Goal: Information Seeking & Learning: Learn about a topic

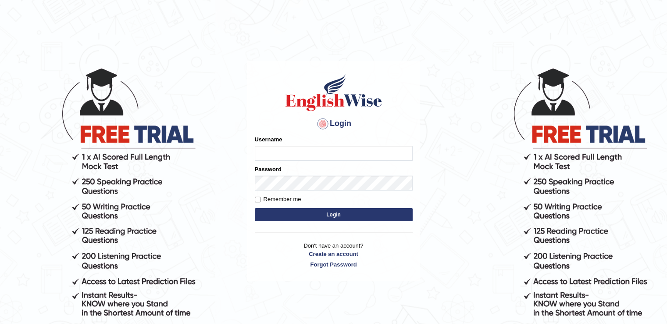
type input "Angle2024"
click at [315, 214] on button "Login" at bounding box center [334, 214] width 158 height 13
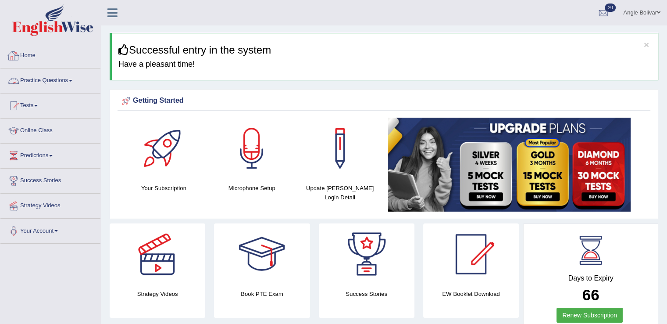
click at [75, 79] on link "Practice Questions" at bounding box center [50, 79] width 100 height 22
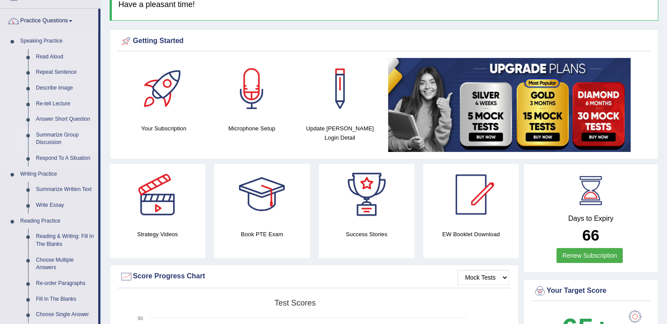
scroll to position [61, 0]
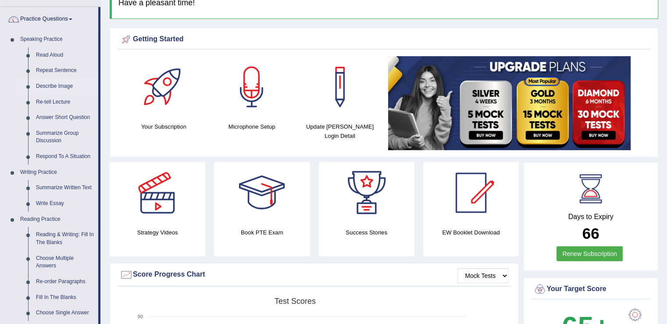
click at [54, 86] on link "Describe Image" at bounding box center [65, 86] width 66 height 16
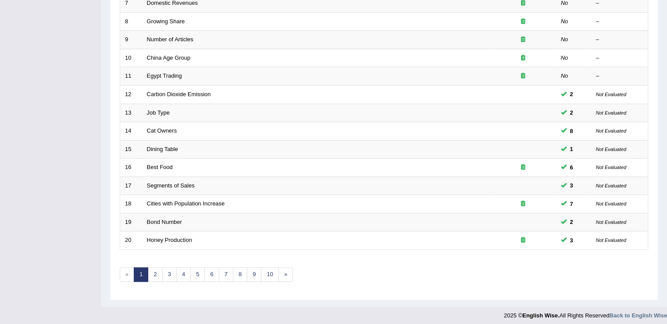
scroll to position [254, 0]
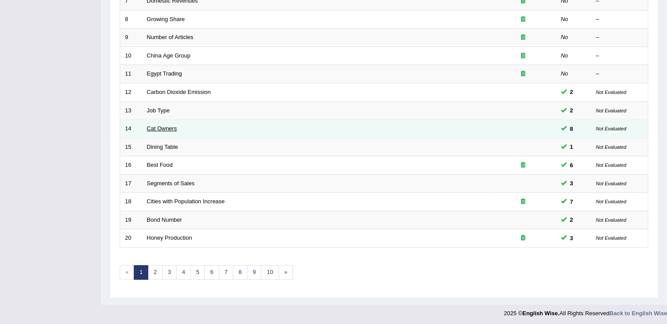
click at [167, 128] on link "Cat Owners" at bounding box center [162, 128] width 30 height 7
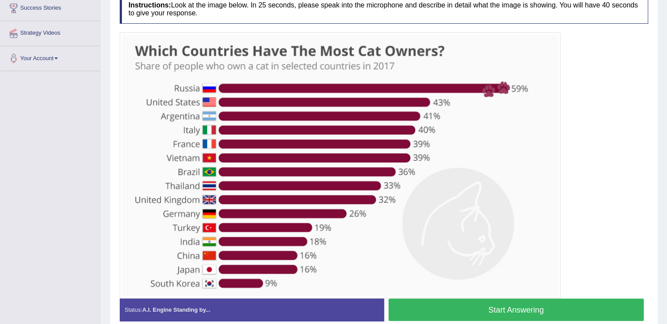
scroll to position [178, 0]
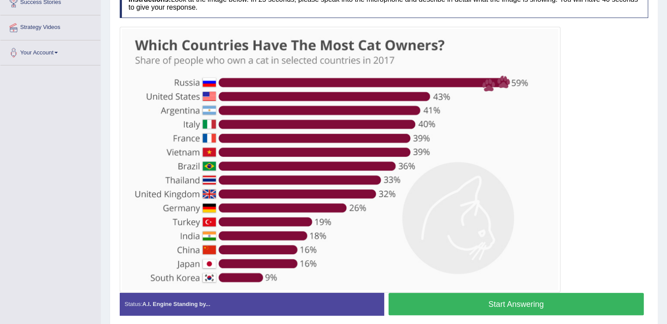
click at [450, 305] on button "Start Answering" at bounding box center [516, 303] width 256 height 22
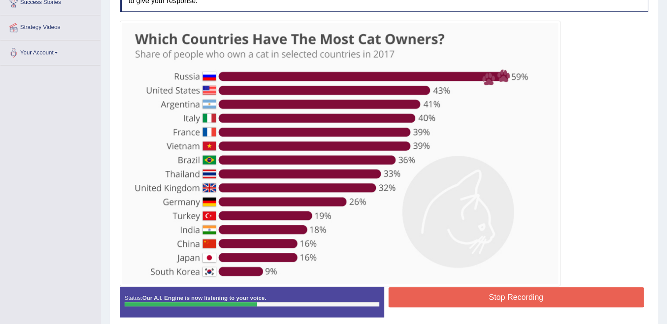
click at [450, 305] on div "Stop Recording" at bounding box center [516, 298] width 264 height 22
click at [449, 289] on button "Stop Recording" at bounding box center [516, 297] width 256 height 20
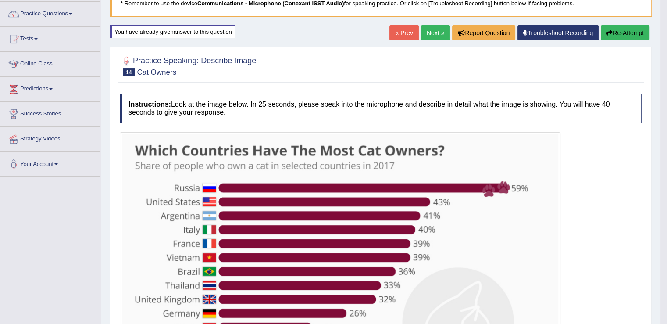
scroll to position [66, 0]
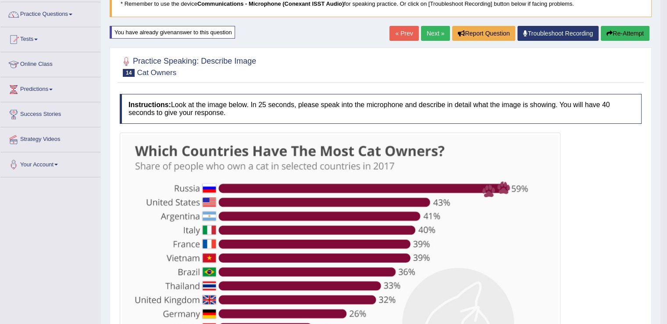
click at [609, 35] on icon "button" at bounding box center [609, 33] width 6 height 6
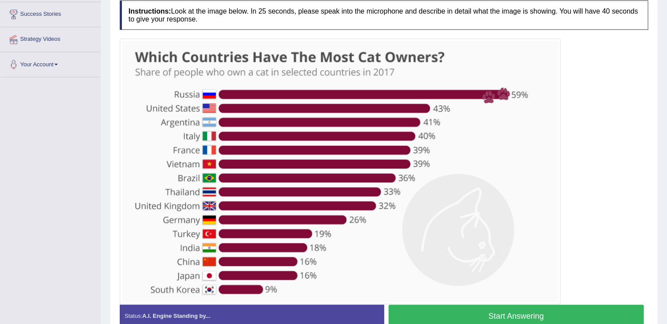
scroll to position [167, 0]
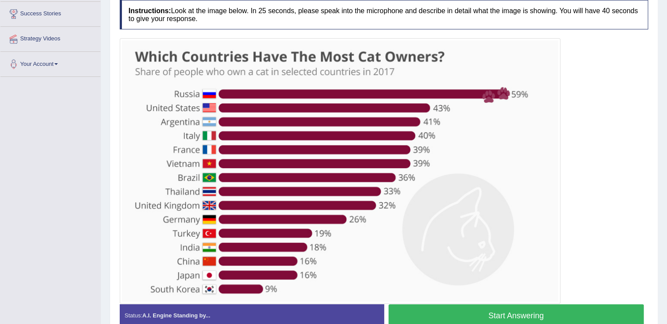
click at [444, 318] on button "Start Answering" at bounding box center [516, 315] width 256 height 22
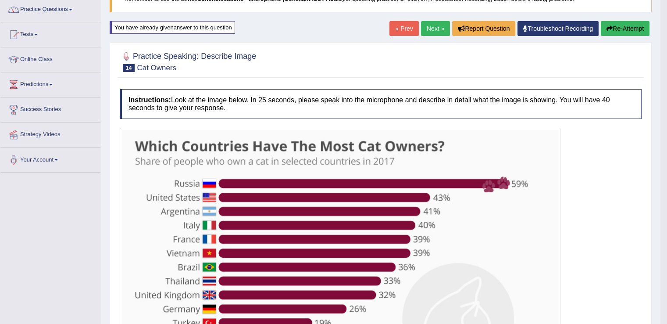
scroll to position [71, 0]
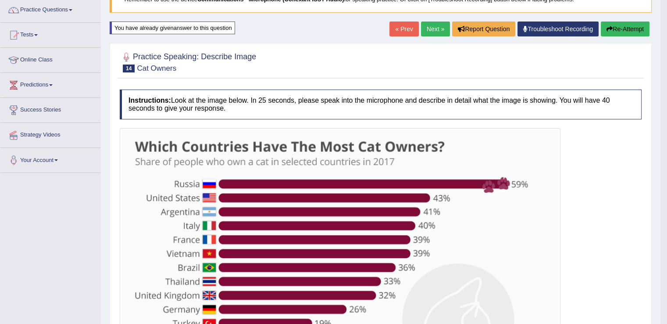
click at [606, 33] on button "Re-Attempt" at bounding box center [625, 28] width 49 height 15
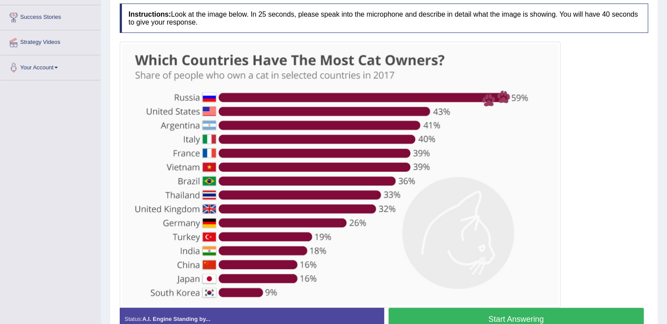
scroll to position [164, 0]
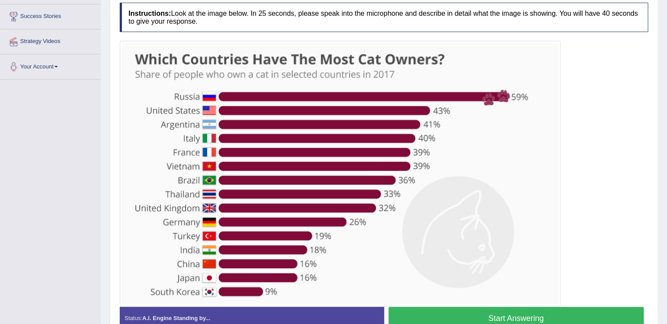
click at [441, 313] on button "Start Answering" at bounding box center [516, 317] width 256 height 22
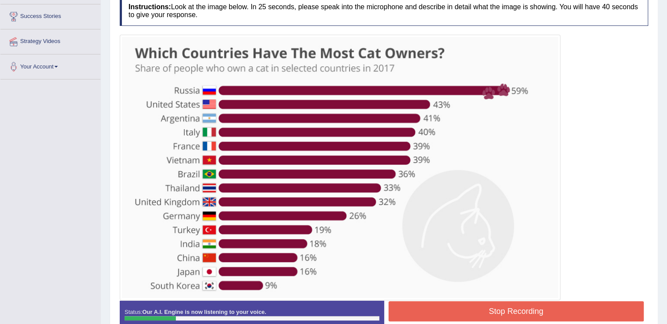
click at [441, 313] on button "Stop Recording" at bounding box center [516, 311] width 256 height 20
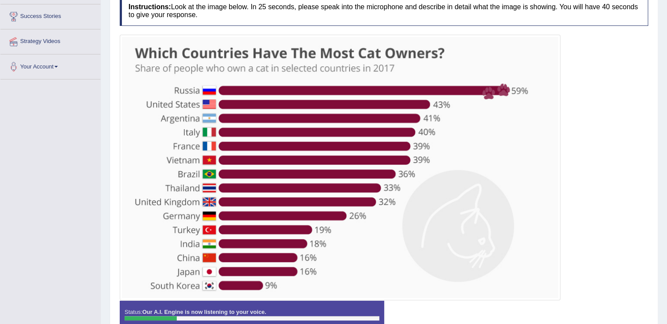
click at [441, 313] on div "Instructions: Look at the image below. In 25 seconds, please speak into the mic…" at bounding box center [383, 167] width 533 height 350
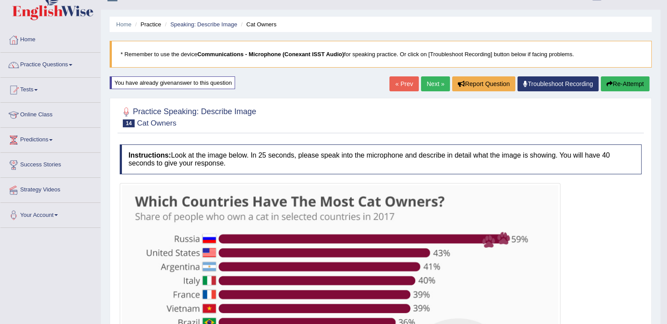
scroll to position [15, 0]
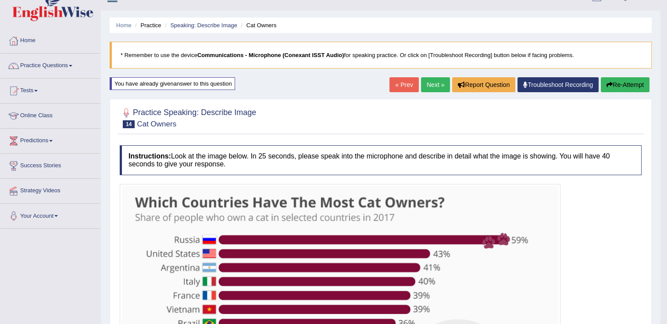
click at [623, 83] on button "Re-Attempt" at bounding box center [625, 84] width 49 height 15
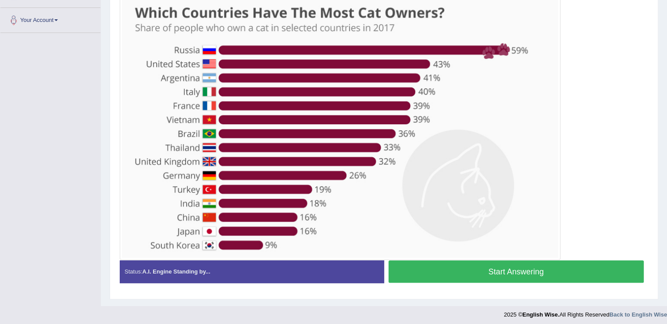
scroll to position [207, 0]
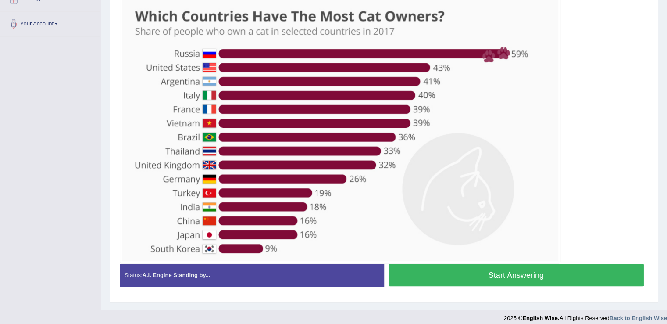
click at [468, 272] on button "Start Answering" at bounding box center [516, 274] width 256 height 22
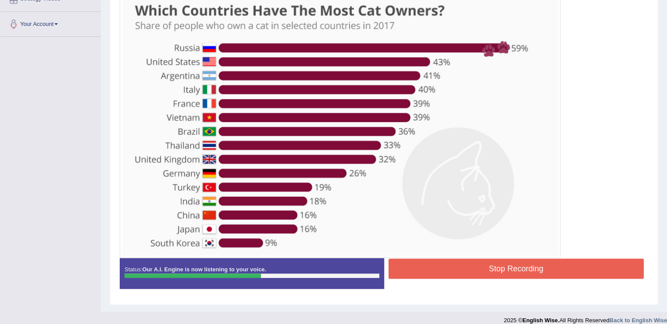
click at [530, 267] on button "Stop Recording" at bounding box center [516, 268] width 256 height 20
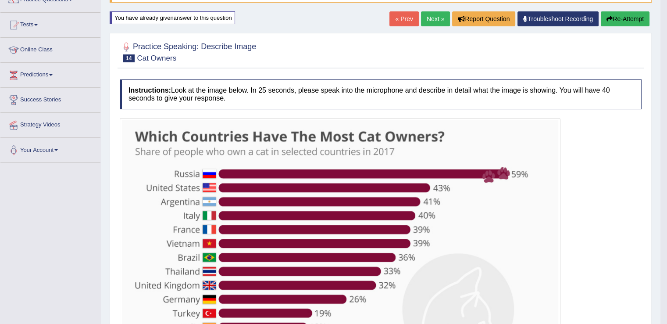
scroll to position [77, 0]
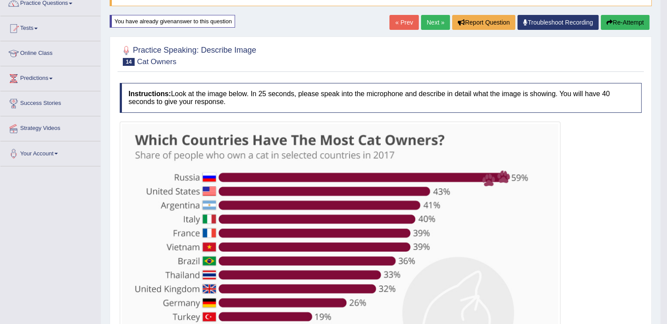
click at [617, 20] on button "Re-Attempt" at bounding box center [625, 22] width 49 height 15
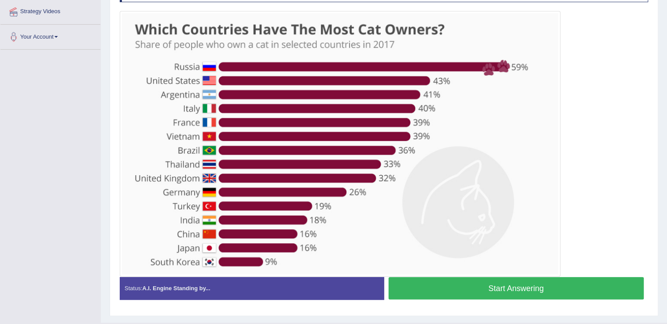
scroll to position [193, 0]
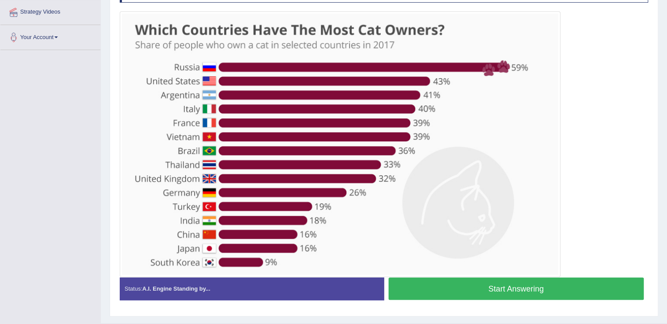
click at [485, 290] on button "Start Answering" at bounding box center [516, 288] width 256 height 22
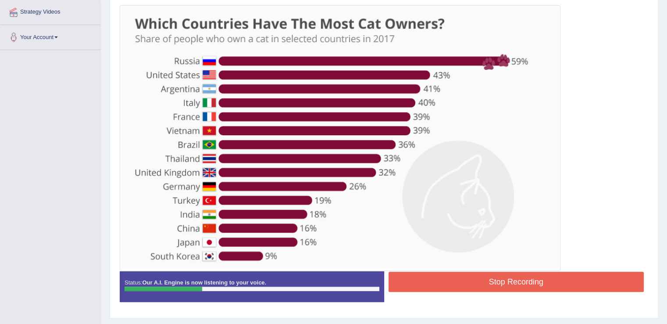
click at [459, 277] on button "Stop Recording" at bounding box center [516, 281] width 256 height 20
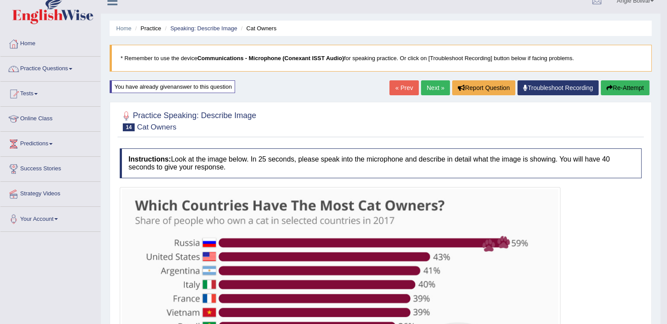
scroll to position [9, 0]
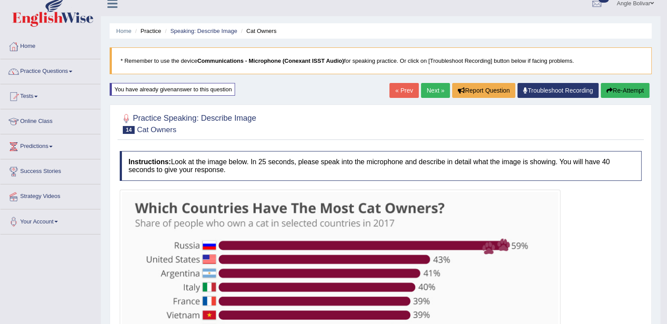
click at [613, 90] on button "Re-Attempt" at bounding box center [625, 90] width 49 height 15
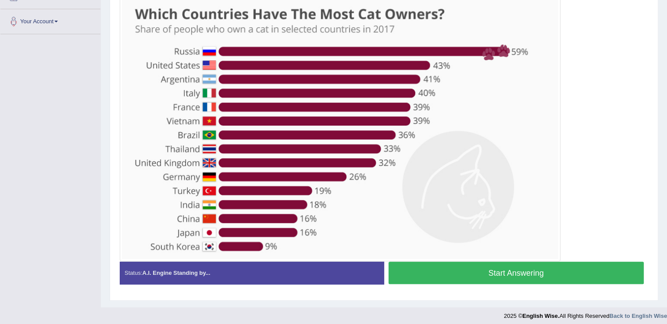
scroll to position [213, 0]
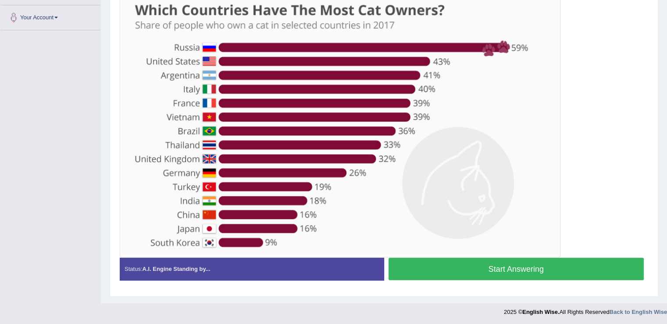
click at [564, 272] on button "Start Answering" at bounding box center [516, 268] width 256 height 22
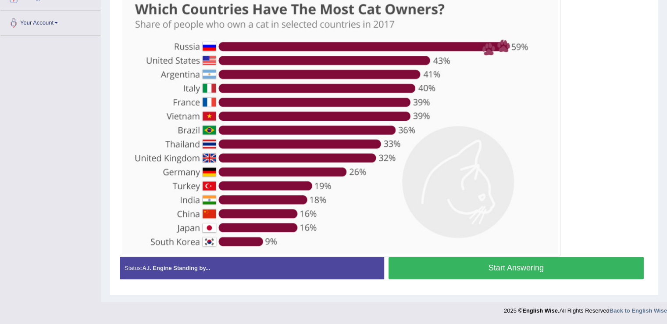
scroll to position [206, 0]
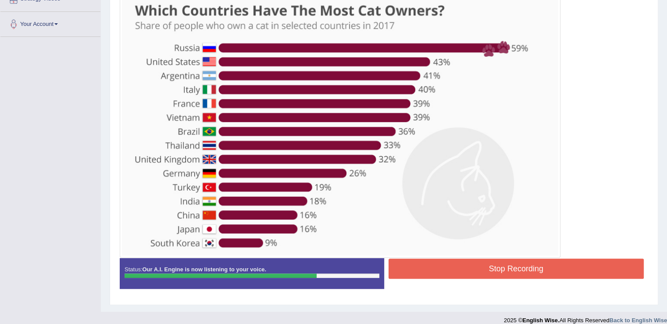
click at [564, 272] on button "Stop Recording" at bounding box center [516, 268] width 256 height 20
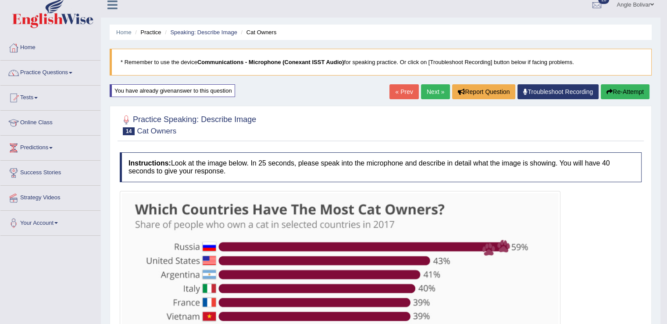
scroll to position [0, 0]
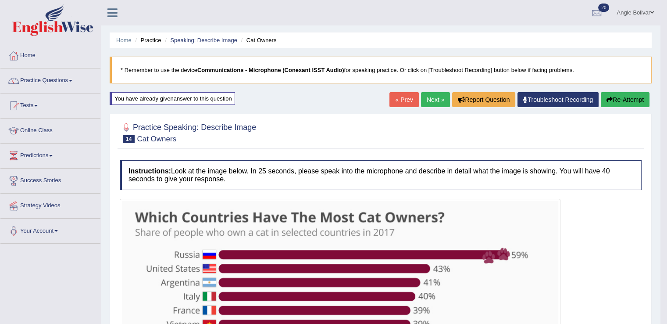
click at [615, 101] on button "Re-Attempt" at bounding box center [625, 99] width 49 height 15
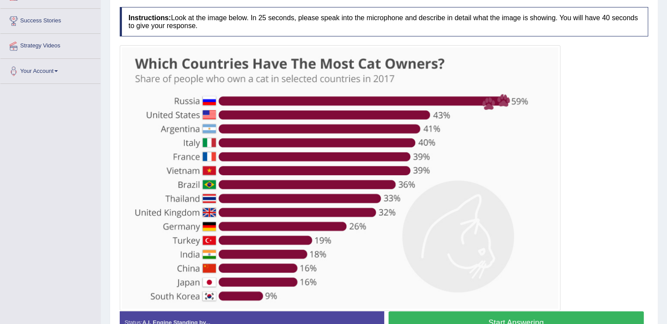
scroll to position [195, 0]
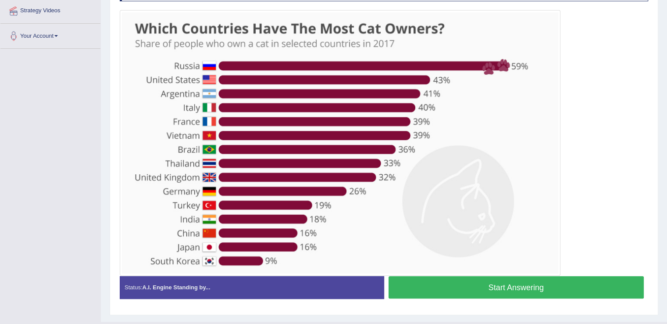
click at [517, 285] on button "Start Answering" at bounding box center [516, 287] width 256 height 22
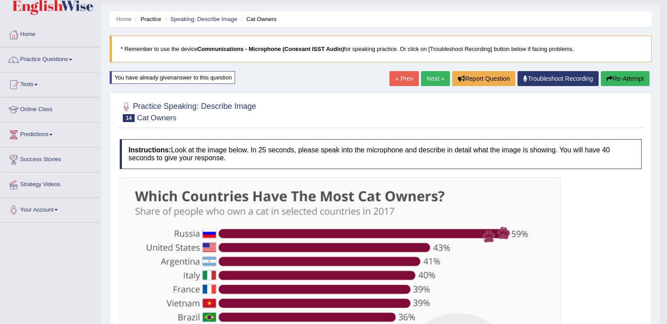
scroll to position [0, 0]
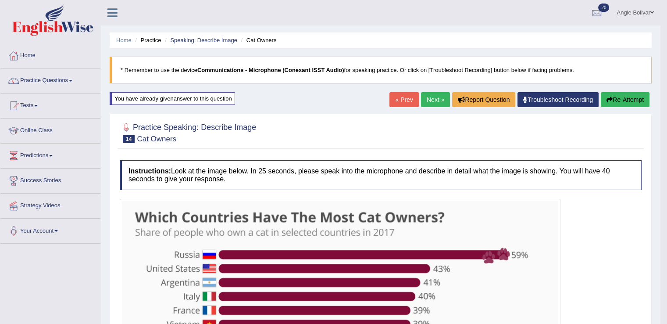
click at [616, 96] on button "Re-Attempt" at bounding box center [625, 99] width 49 height 15
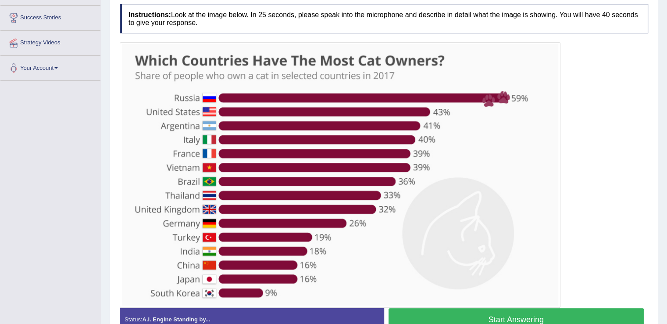
scroll to position [167, 0]
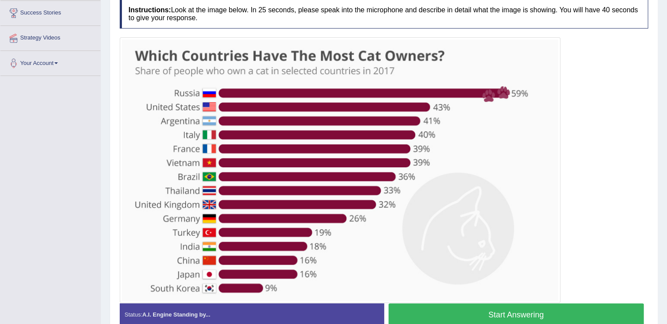
click at [509, 316] on button "Start Answering" at bounding box center [516, 314] width 256 height 22
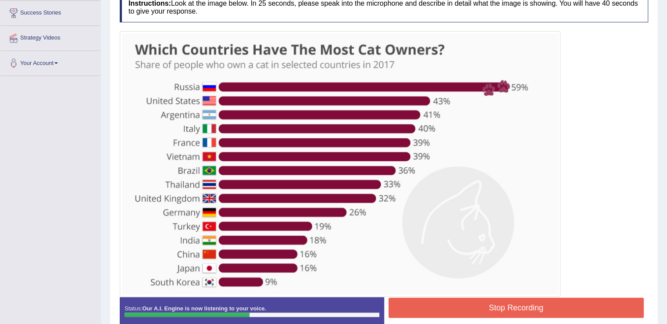
click at [516, 293] on div at bounding box center [340, 163] width 441 height 265
click at [519, 299] on button "Stop Recording" at bounding box center [516, 307] width 256 height 20
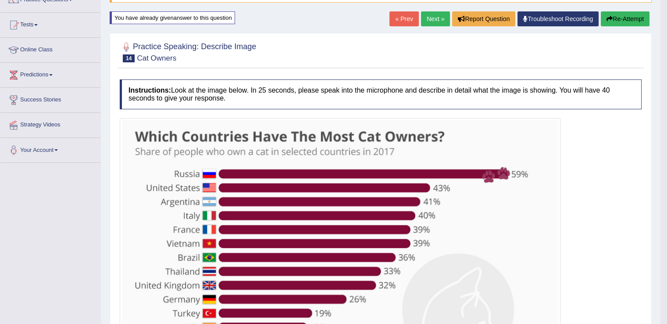
scroll to position [80, 0]
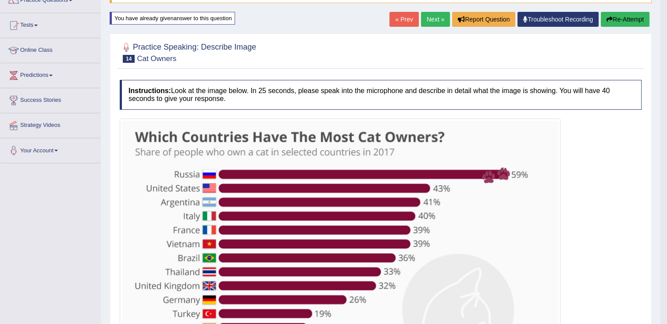
click at [621, 21] on button "Re-Attempt" at bounding box center [625, 19] width 49 height 15
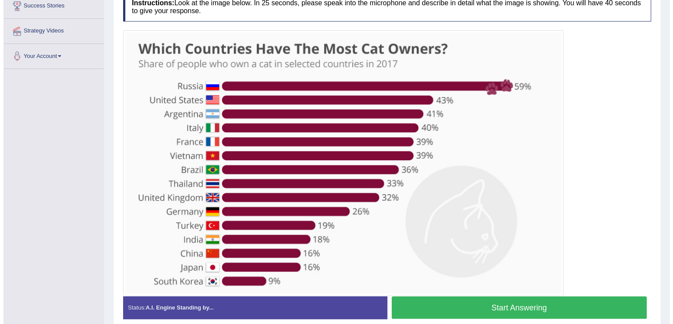
scroll to position [175, 0]
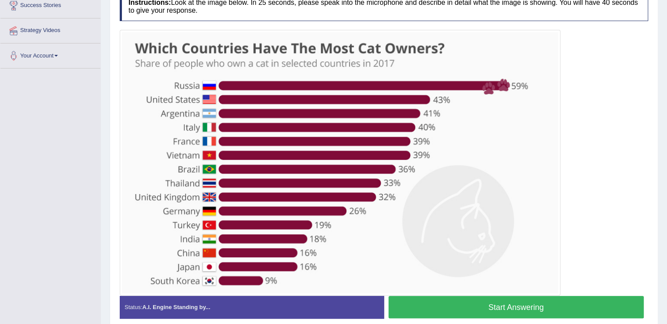
click at [440, 302] on button "Start Answering" at bounding box center [516, 306] width 256 height 22
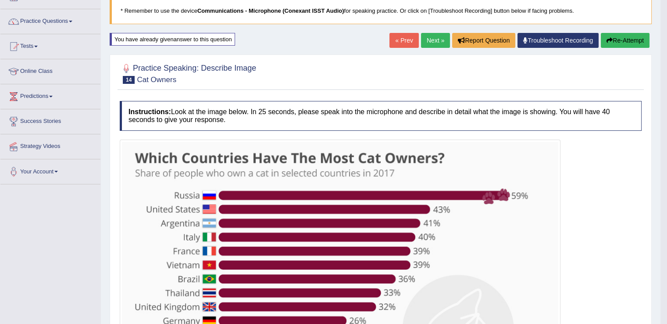
scroll to position [0, 0]
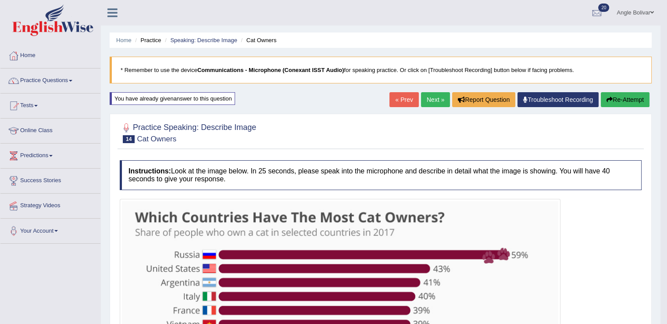
click at [433, 100] on link "Next »" at bounding box center [435, 99] width 29 height 15
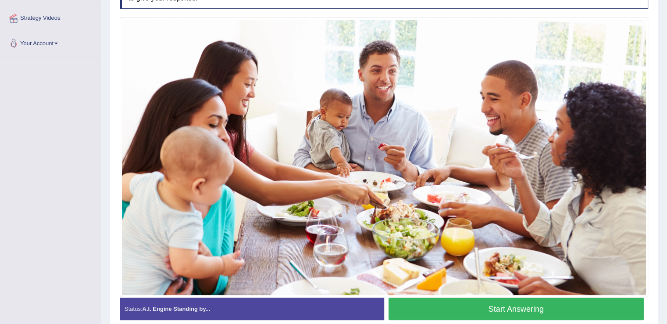
scroll to position [188, 0]
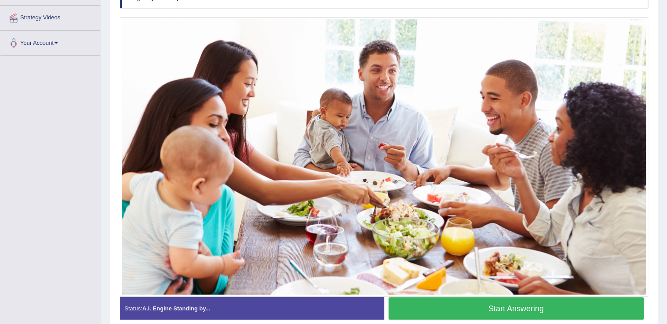
click at [441, 299] on button "Start Answering" at bounding box center [516, 308] width 256 height 22
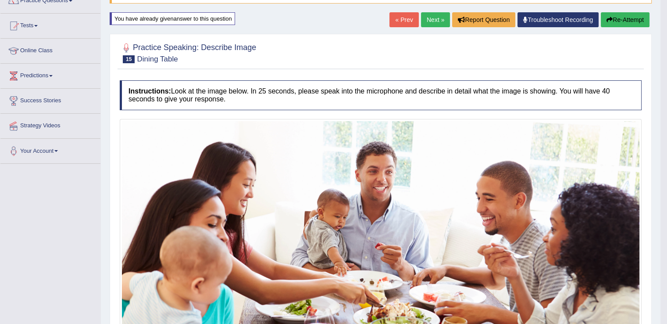
scroll to position [81, 0]
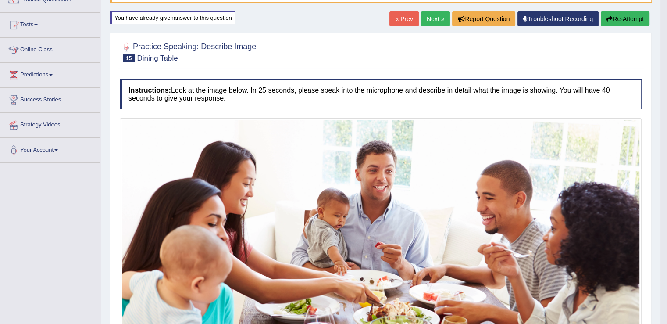
click at [614, 15] on button "Re-Attempt" at bounding box center [625, 18] width 49 height 15
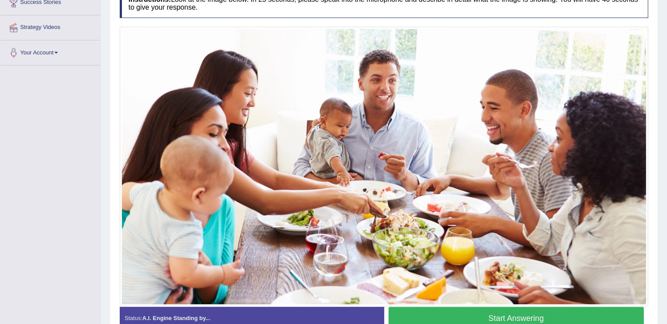
scroll to position [179, 0]
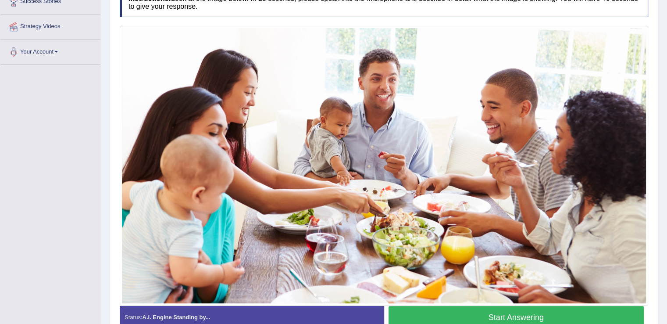
click at [448, 309] on button "Start Answering" at bounding box center [516, 317] width 256 height 22
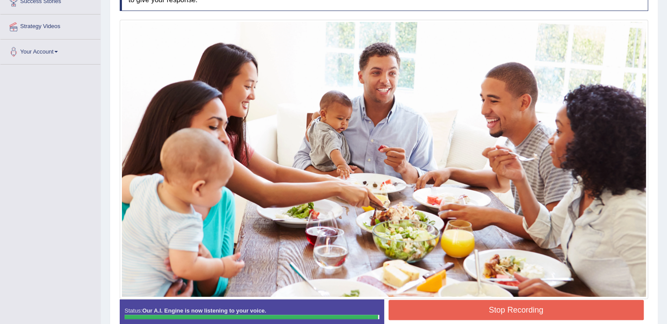
click at [448, 309] on button "Stop Recording" at bounding box center [516, 309] width 256 height 20
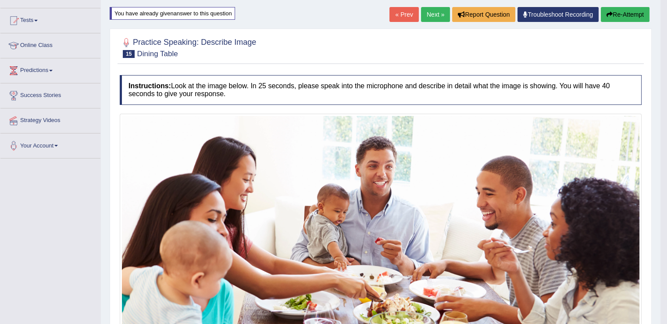
scroll to position [84, 0]
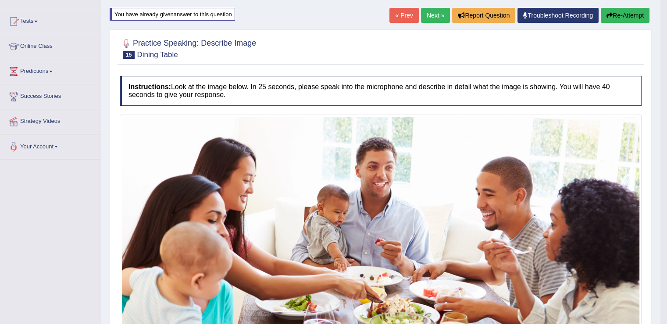
click at [430, 15] on link "Next »" at bounding box center [435, 15] width 29 height 15
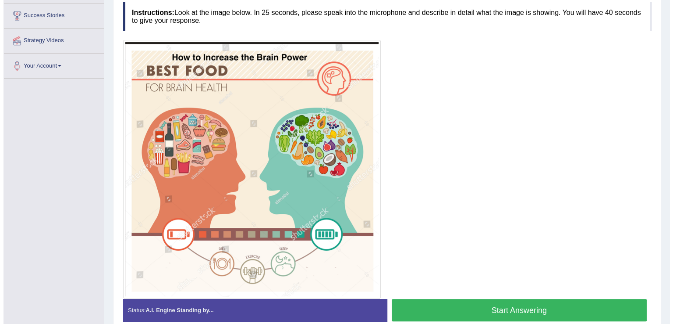
scroll to position [166, 0]
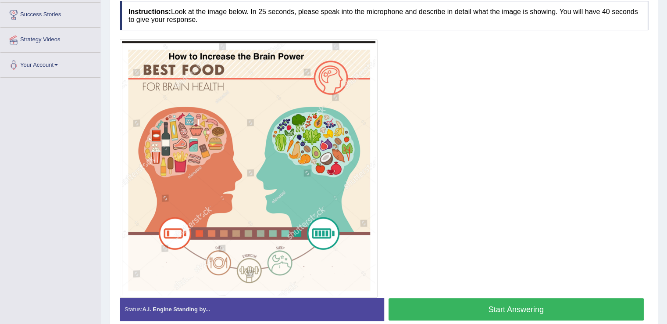
click at [442, 306] on button "Start Answering" at bounding box center [516, 309] width 256 height 22
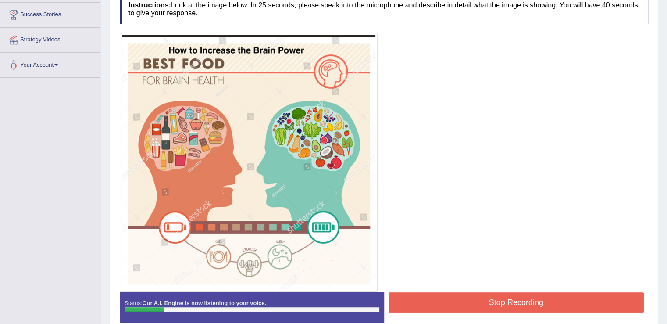
click at [442, 306] on button "Stop Recording" at bounding box center [516, 302] width 256 height 20
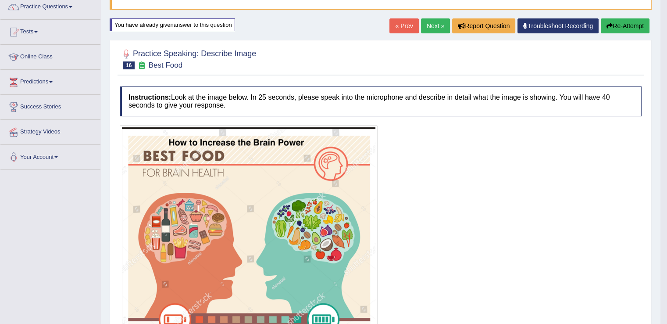
scroll to position [74, 0]
click at [626, 23] on button "Re-Attempt" at bounding box center [625, 25] width 49 height 15
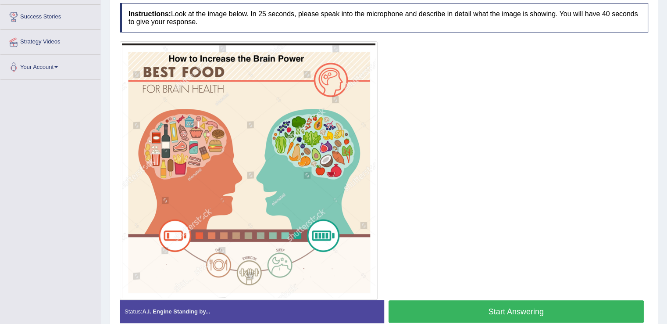
scroll to position [164, 0]
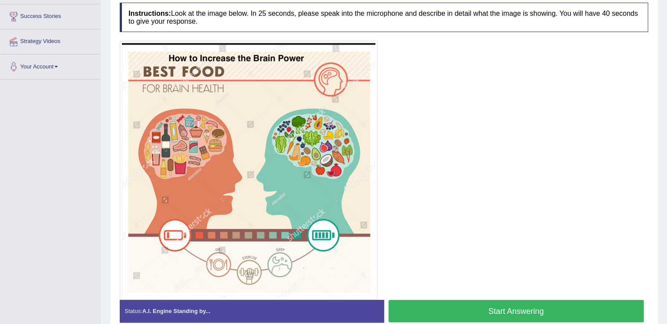
click at [484, 311] on button "Start Answering" at bounding box center [516, 310] width 256 height 22
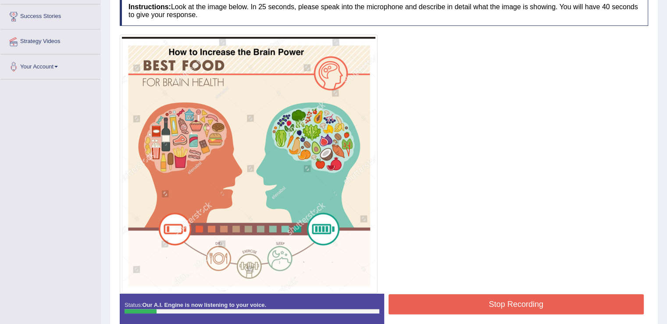
click at [484, 311] on button "Stop Recording" at bounding box center [516, 304] width 256 height 20
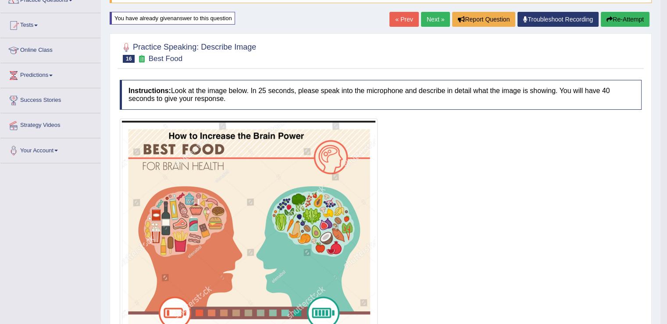
scroll to position [81, 0]
click at [627, 20] on button "Re-Attempt" at bounding box center [625, 18] width 49 height 15
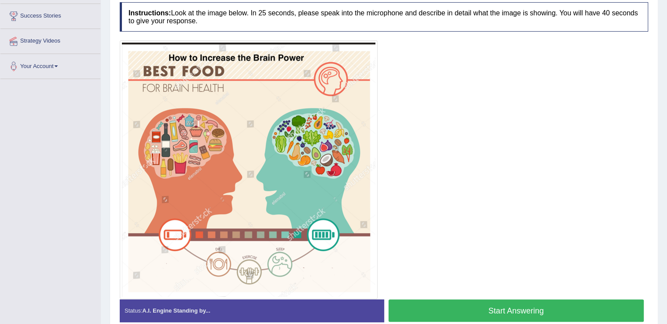
scroll to position [171, 0]
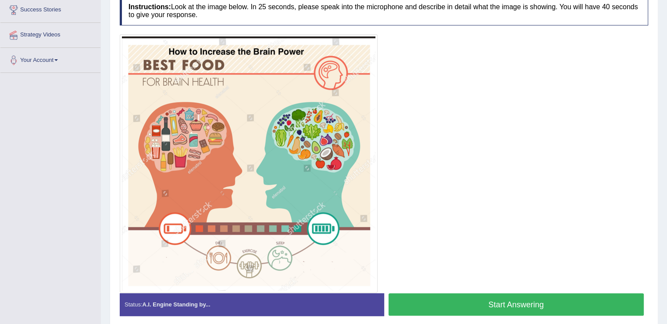
click at [456, 299] on button "Start Answering" at bounding box center [516, 304] width 256 height 22
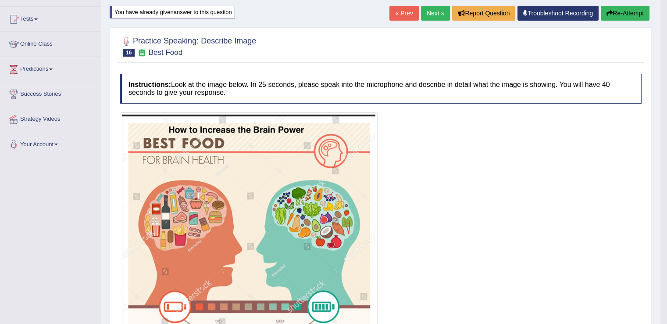
scroll to position [86, 0]
click at [438, 14] on link "Next »" at bounding box center [435, 13] width 29 height 15
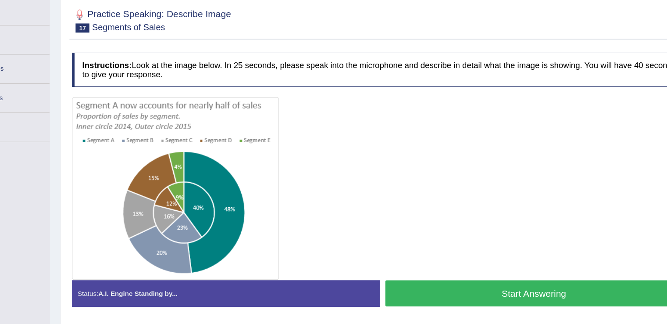
scroll to position [78, 0]
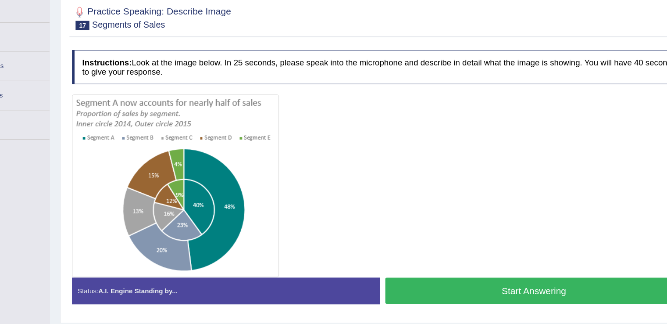
click at [434, 296] on button "Start Answering" at bounding box center [516, 295] width 256 height 22
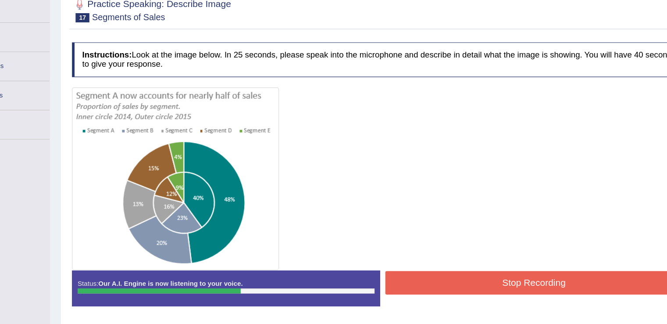
click at [434, 296] on div "Stop Recording" at bounding box center [516, 289] width 264 height 22
click at [434, 278] on button "Stop Recording" at bounding box center [516, 288] width 256 height 20
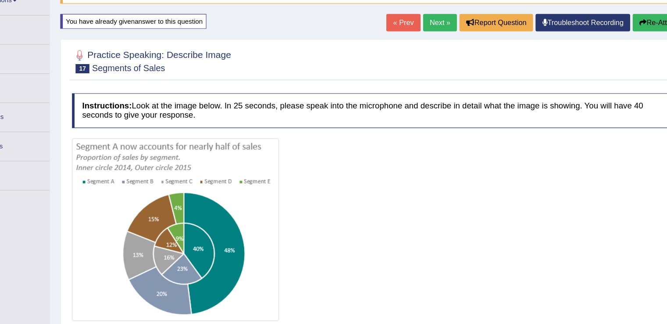
scroll to position [74, 0]
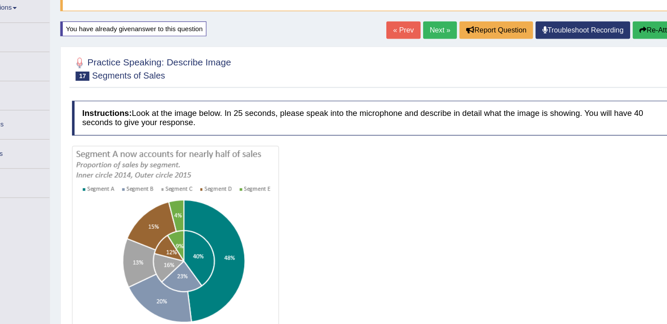
click at [612, 27] on button "Re-Attempt" at bounding box center [625, 25] width 49 height 15
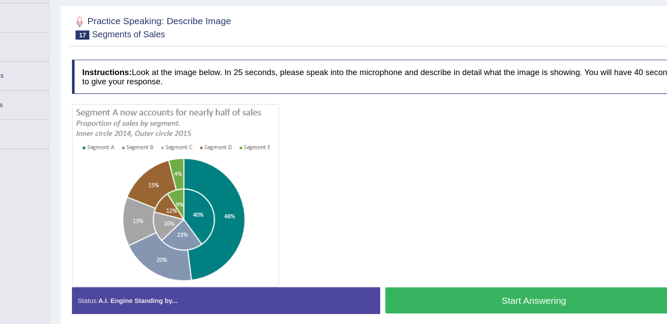
scroll to position [104, 0]
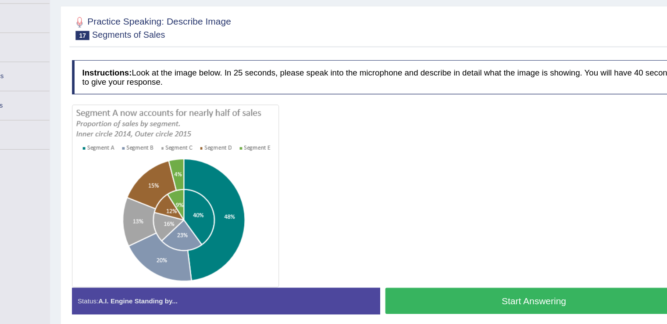
click at [436, 270] on button "Start Answering" at bounding box center [516, 268] width 256 height 22
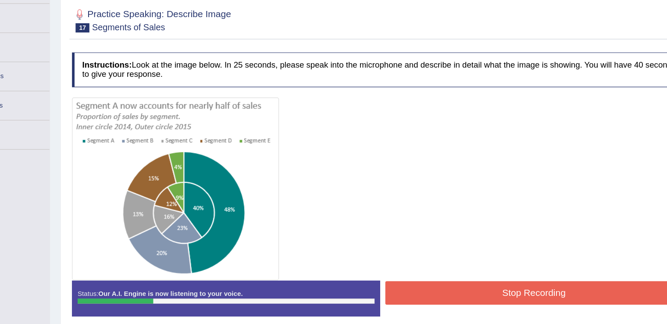
click at [436, 270] on div "Stop Recording" at bounding box center [516, 263] width 264 height 22
click at [434, 263] on button "Stop Recording" at bounding box center [516, 262] width 256 height 20
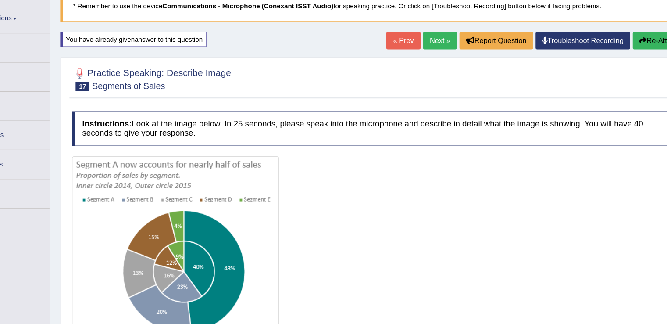
scroll to position [59, 0]
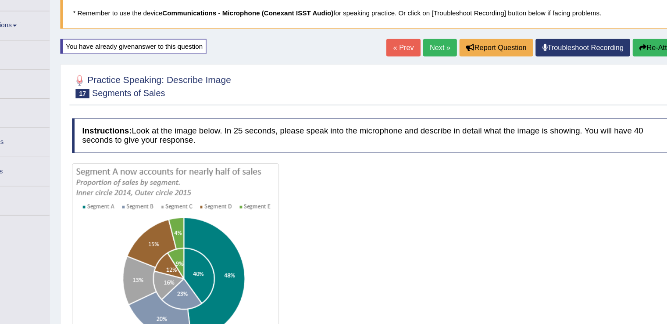
click at [608, 45] on button "Re-Attempt" at bounding box center [625, 40] width 49 height 15
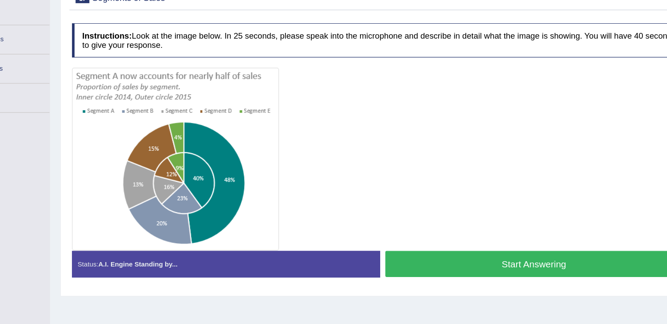
scroll to position [102, 0]
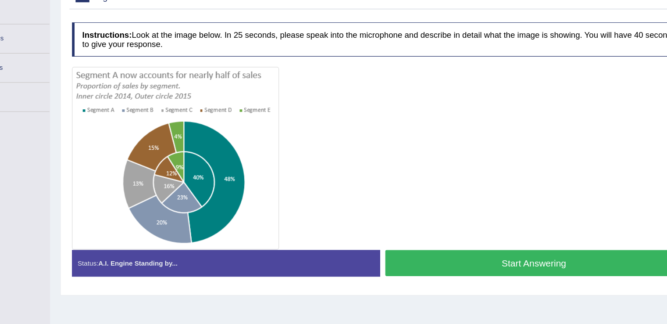
click at [444, 265] on button "Start Answering" at bounding box center [516, 271] width 256 height 22
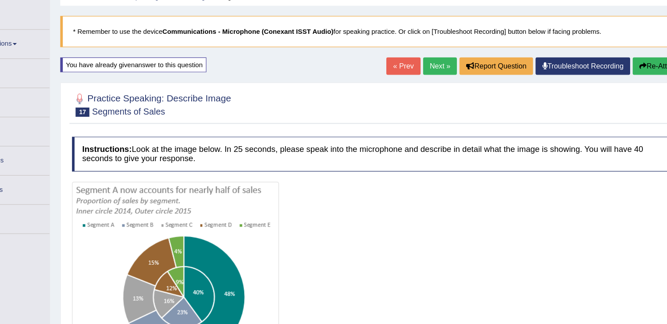
scroll to position [42, 0]
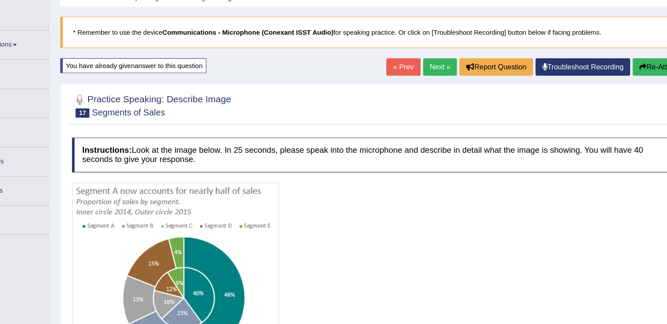
click at [428, 60] on link "Next »" at bounding box center [435, 57] width 29 height 15
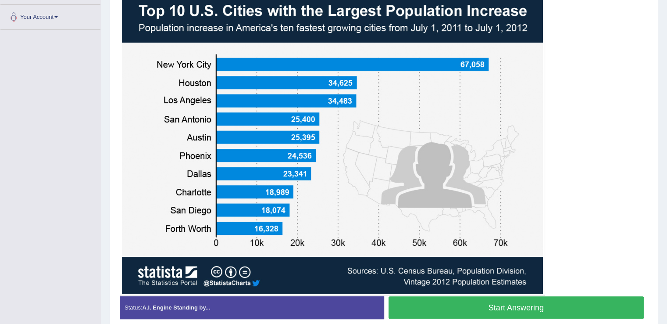
scroll to position [213, 0]
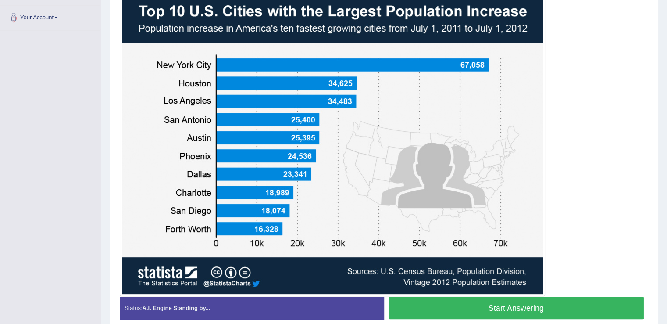
click at [480, 309] on button "Start Answering" at bounding box center [516, 307] width 256 height 22
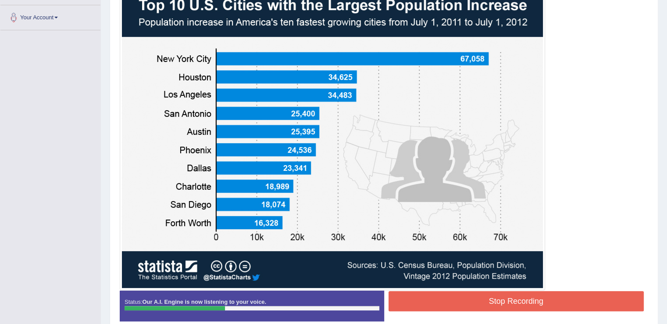
click at [480, 309] on button "Stop Recording" at bounding box center [516, 301] width 256 height 20
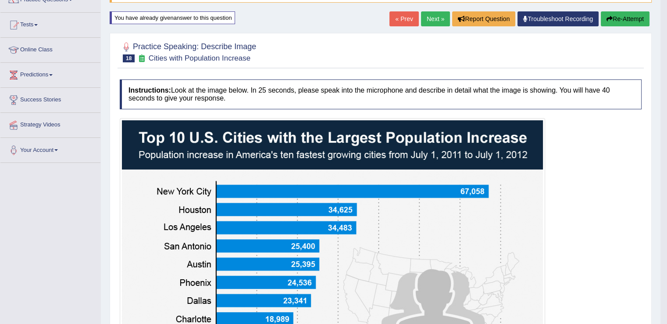
scroll to position [10, 0]
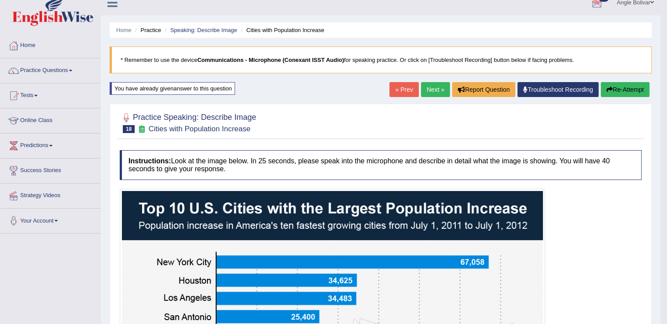
click at [619, 88] on button "Re-Attempt" at bounding box center [625, 89] width 49 height 15
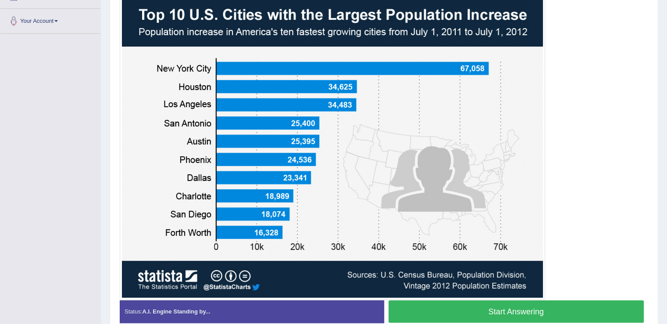
scroll to position [209, 0]
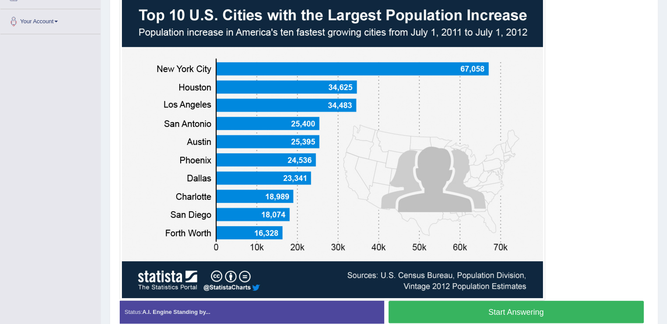
click at [452, 307] on button "Start Answering" at bounding box center [516, 311] width 256 height 22
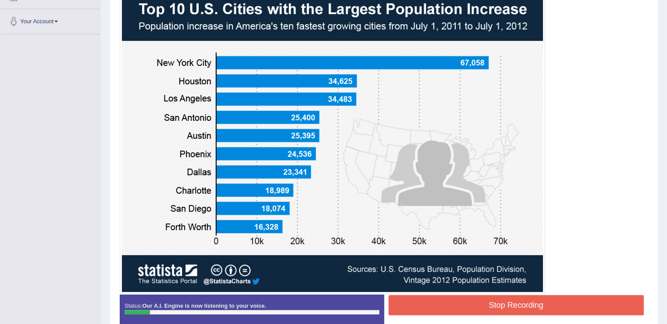
click at [452, 307] on button "Stop Recording" at bounding box center [516, 305] width 256 height 20
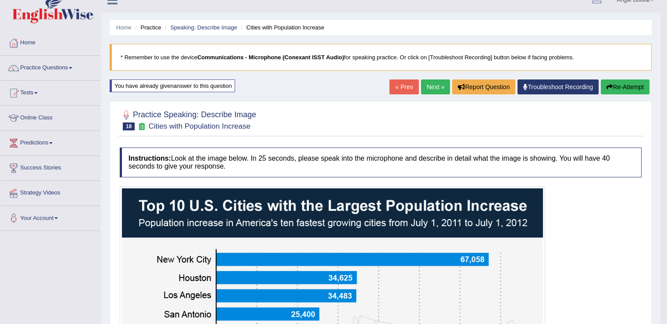
scroll to position [0, 0]
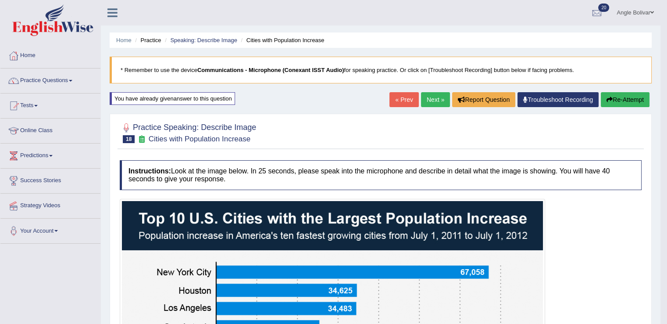
click at [619, 103] on button "Re-Attempt" at bounding box center [625, 99] width 49 height 15
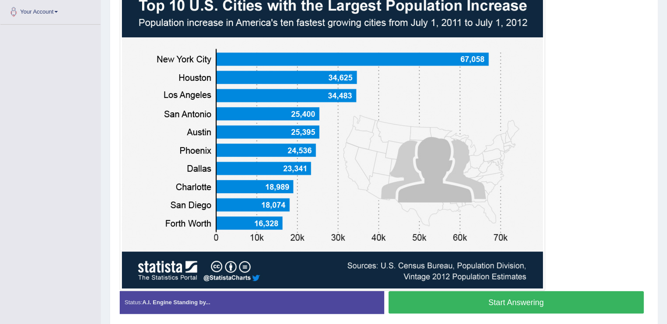
scroll to position [220, 0]
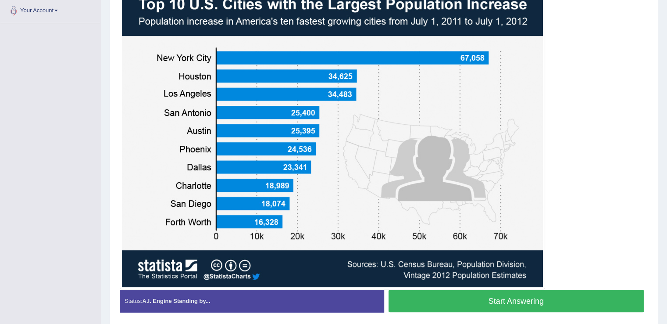
click at [475, 300] on button "Start Answering" at bounding box center [516, 300] width 256 height 22
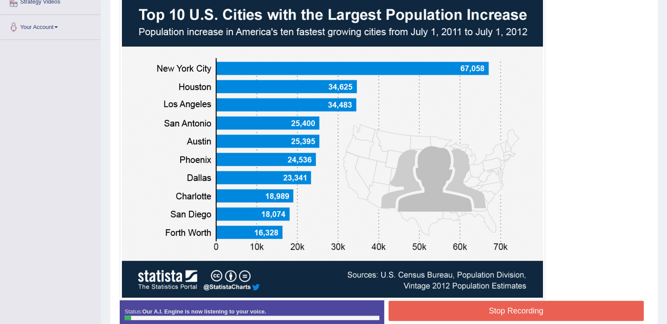
scroll to position [203, 0]
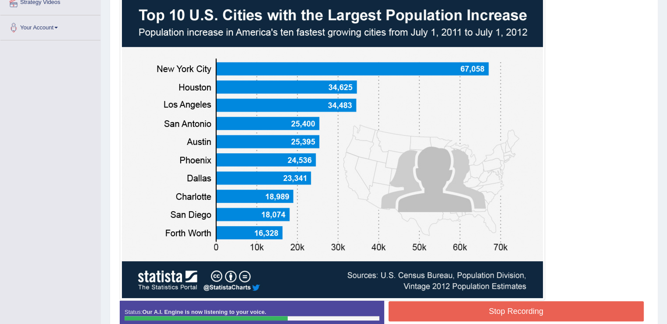
click at [475, 301] on button "Stop Recording" at bounding box center [516, 311] width 256 height 20
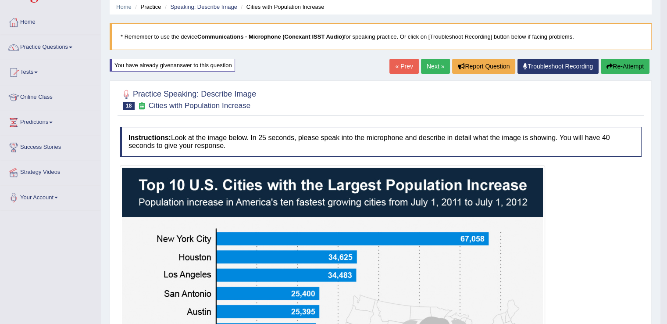
scroll to position [32, 0]
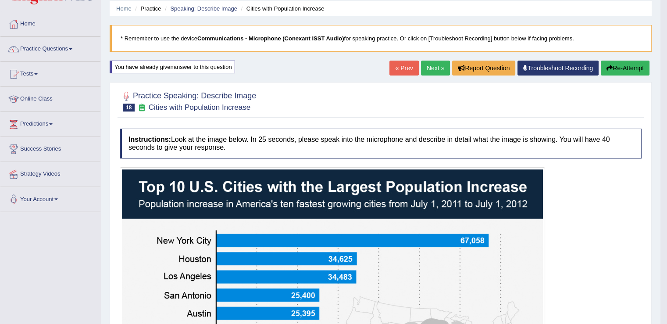
click at [610, 61] on button "Re-Attempt" at bounding box center [625, 67] width 49 height 15
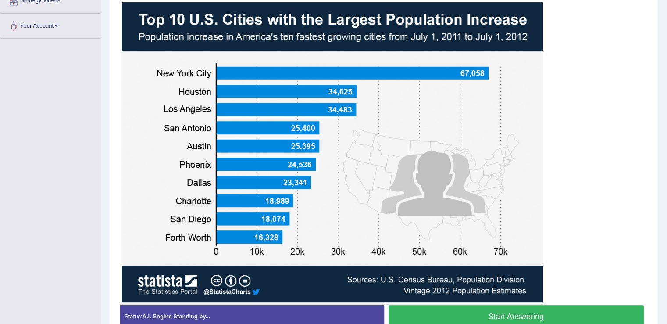
scroll to position [205, 0]
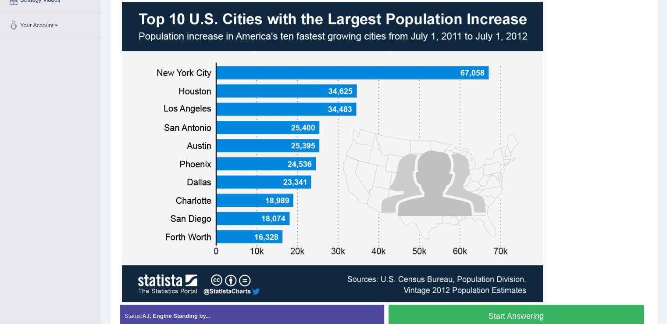
click at [449, 308] on button "Start Answering" at bounding box center [516, 315] width 256 height 22
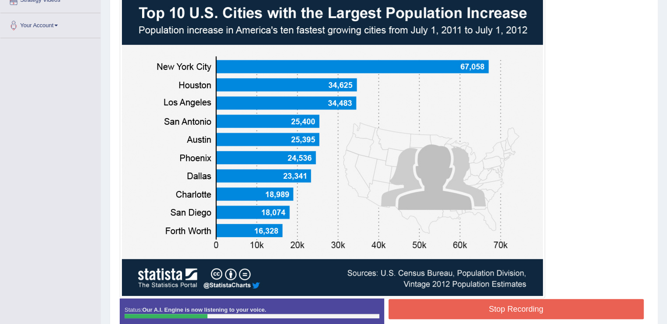
click at [449, 308] on button "Stop Recording" at bounding box center [516, 309] width 256 height 20
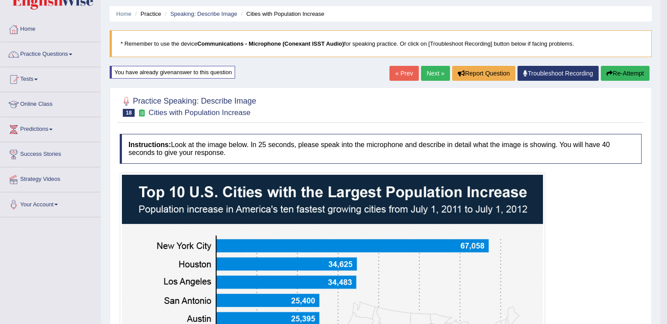
scroll to position [26, 0]
click at [636, 72] on button "Re-Attempt" at bounding box center [625, 73] width 49 height 15
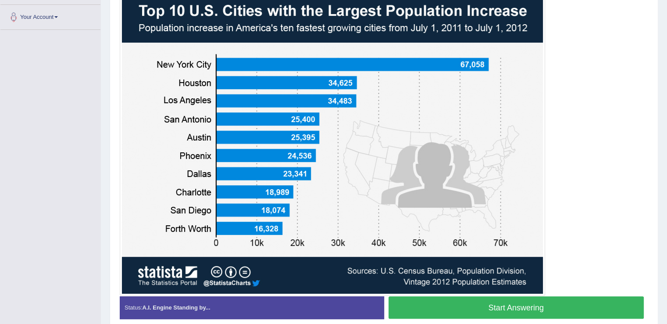
scroll to position [214, 0]
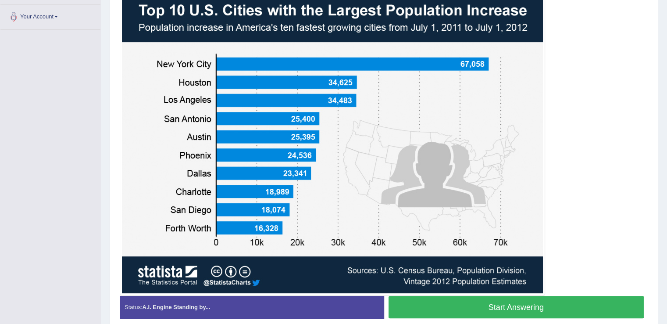
click at [463, 299] on button "Start Answering" at bounding box center [516, 306] width 256 height 22
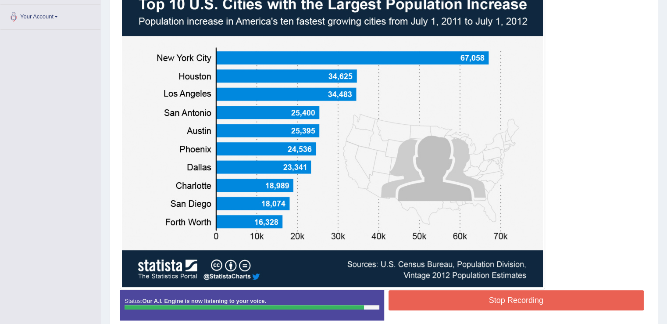
click at [463, 299] on button "Stop Recording" at bounding box center [516, 300] width 256 height 20
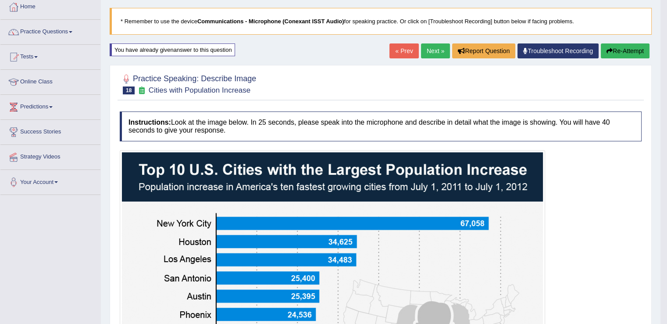
scroll to position [46, 0]
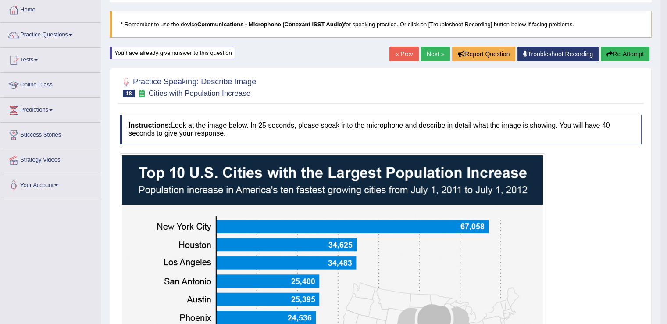
click at [434, 54] on link "Next »" at bounding box center [435, 53] width 29 height 15
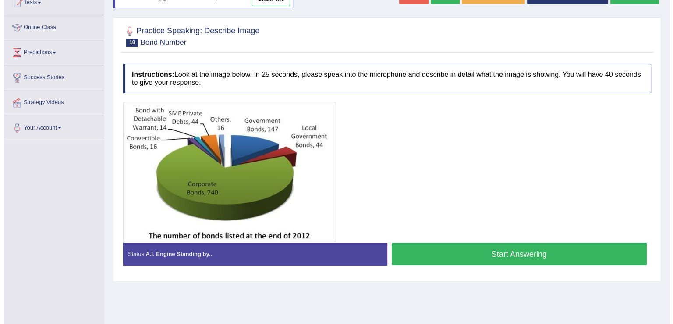
scroll to position [103, 0]
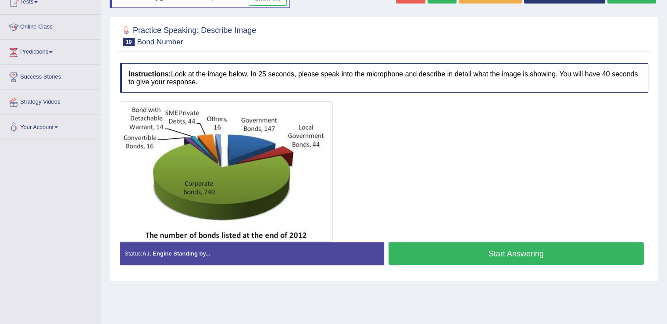
click at [482, 252] on button "Start Answering" at bounding box center [516, 253] width 256 height 22
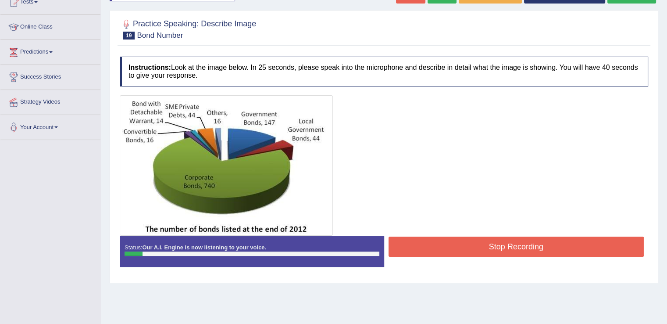
click at [482, 252] on button "Stop Recording" at bounding box center [516, 246] width 256 height 20
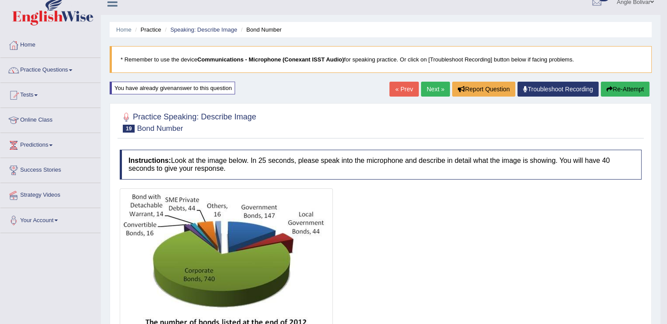
scroll to position [10, 0]
click at [625, 86] on button "Re-Attempt" at bounding box center [625, 89] width 49 height 15
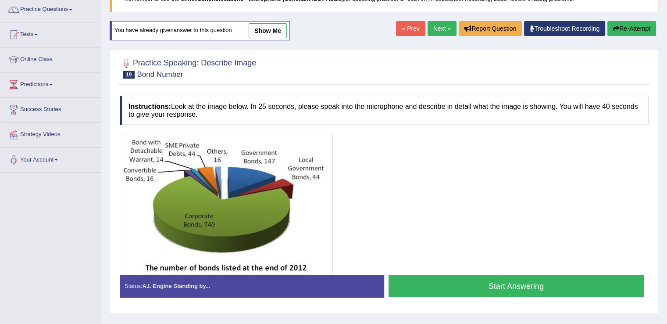
scroll to position [72, 0]
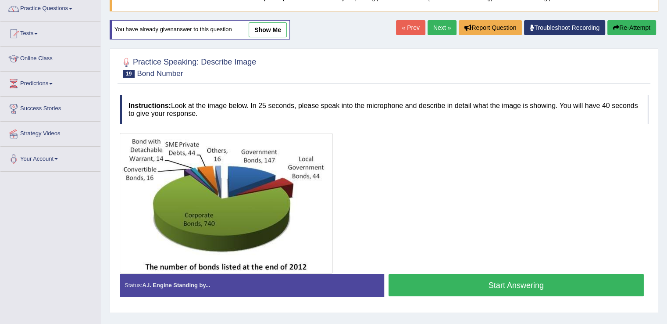
click at [472, 284] on button "Start Answering" at bounding box center [516, 285] width 256 height 22
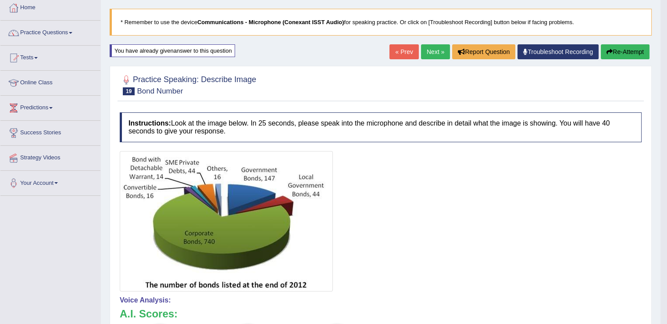
scroll to position [47, 0]
click at [436, 51] on link "Next »" at bounding box center [435, 52] width 29 height 15
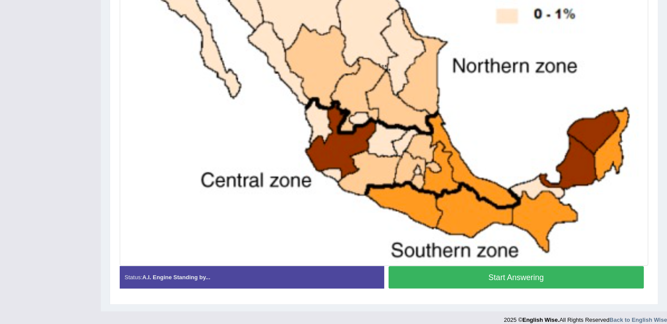
scroll to position [347, 0]
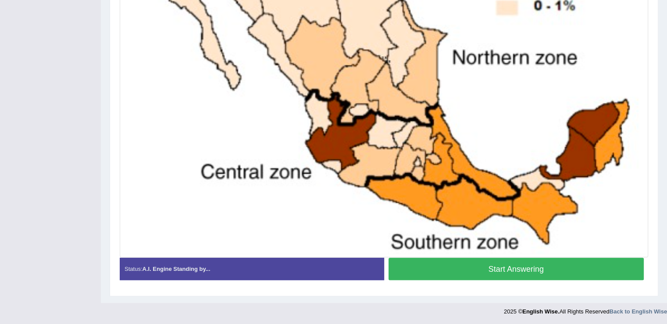
click at [458, 262] on button "Start Answering" at bounding box center [516, 268] width 256 height 22
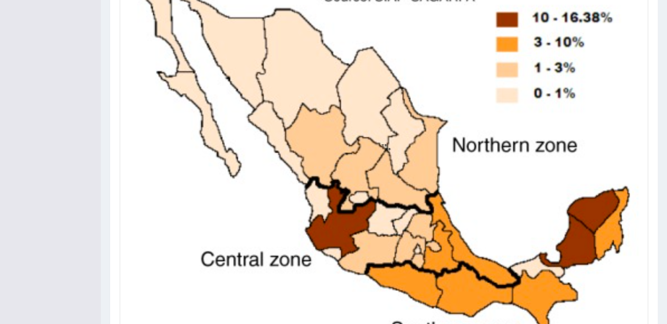
scroll to position [349, 0]
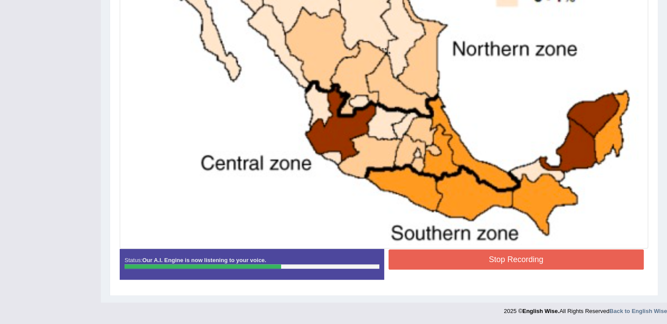
click at [458, 262] on button "Stop Recording" at bounding box center [516, 259] width 256 height 20
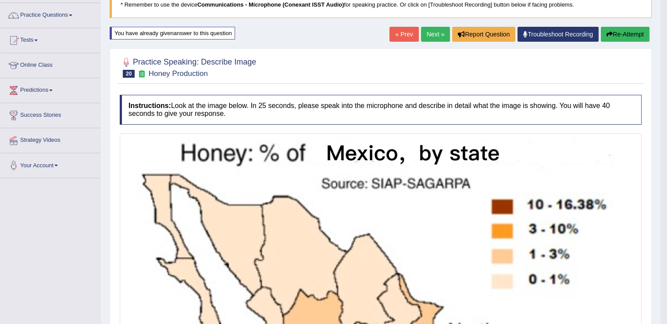
scroll to position [60, 0]
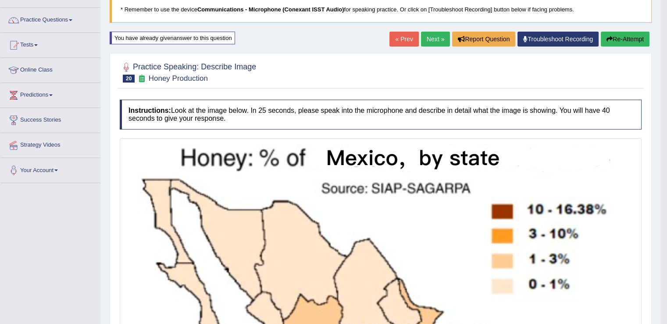
click at [427, 36] on link "Next »" at bounding box center [435, 39] width 29 height 15
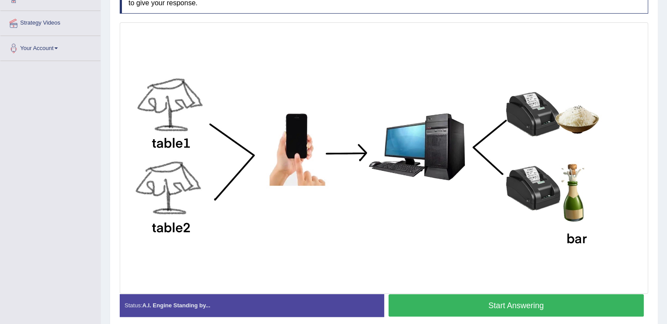
scroll to position [191, 0]
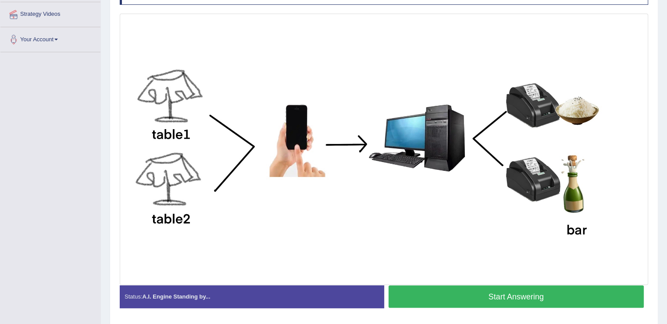
click at [442, 287] on button "Start Answering" at bounding box center [516, 296] width 256 height 22
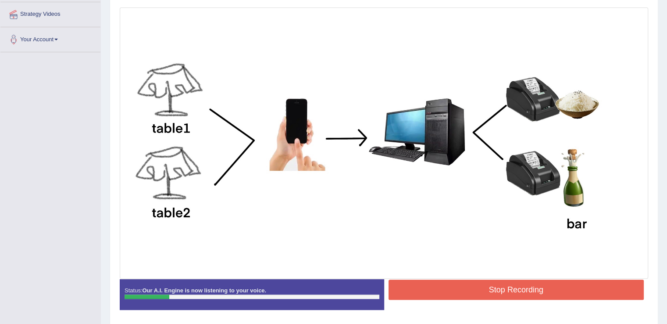
click at [442, 287] on button "Stop Recording" at bounding box center [516, 289] width 256 height 20
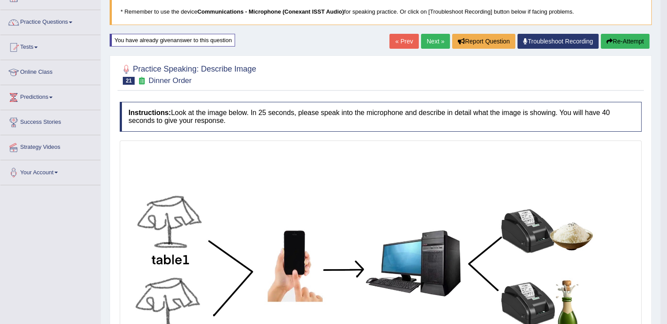
scroll to position [58, 0]
click at [617, 40] on button "Re-Attempt" at bounding box center [625, 41] width 49 height 15
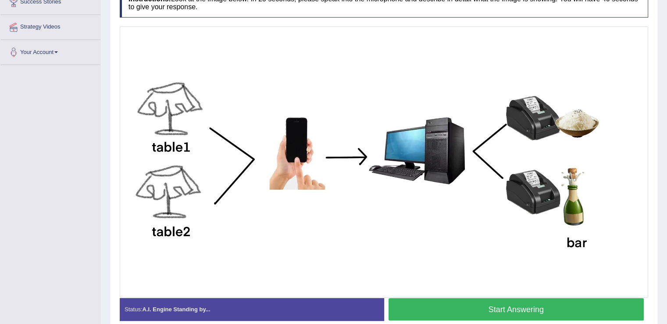
scroll to position [184, 0]
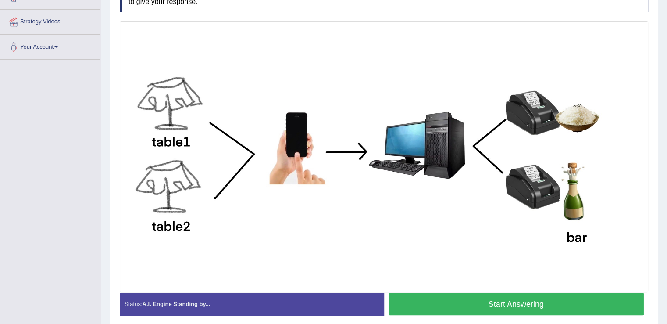
click at [463, 303] on button "Start Answering" at bounding box center [516, 303] width 256 height 22
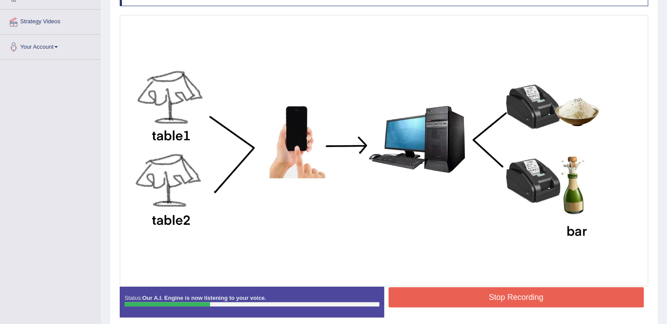
click at [463, 303] on button "Stop Recording" at bounding box center [516, 297] width 256 height 20
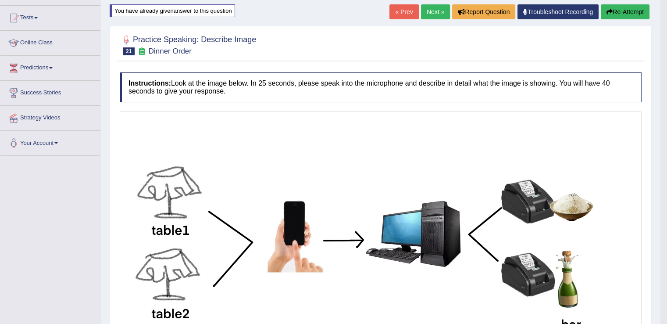
scroll to position [85, 0]
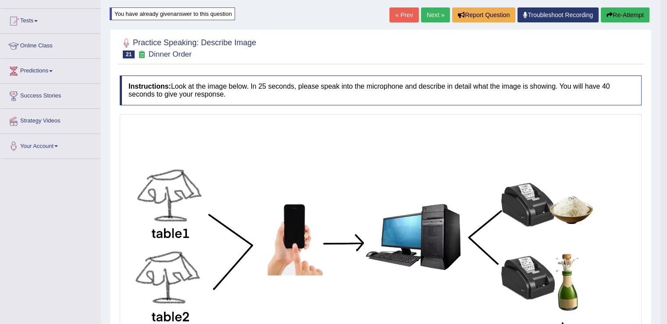
click at [628, 16] on button "Re-Attempt" at bounding box center [625, 14] width 49 height 15
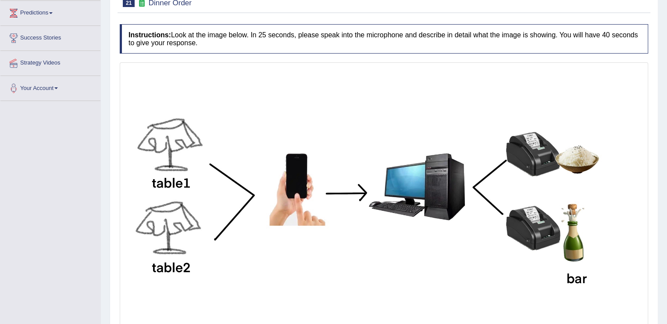
scroll to position [219, 0]
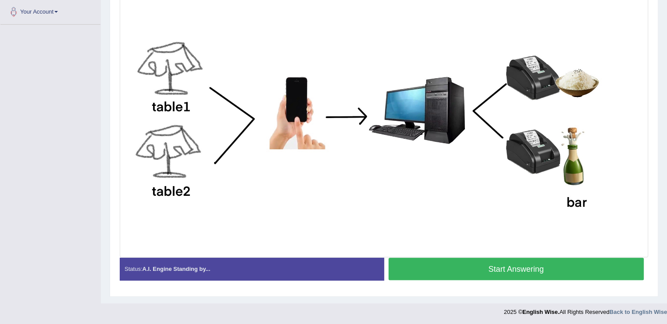
click at [466, 267] on button "Start Answering" at bounding box center [516, 268] width 256 height 22
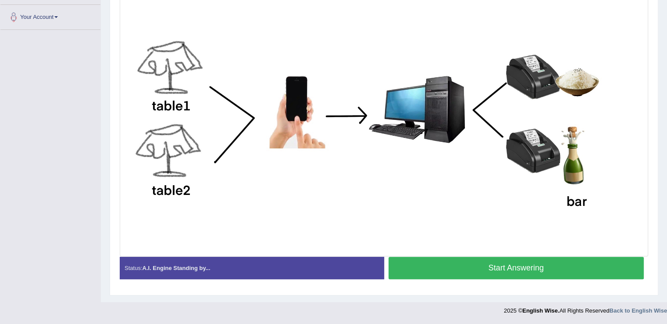
scroll to position [212, 0]
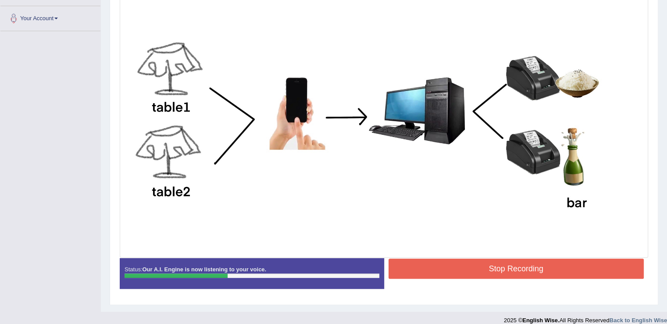
click at [466, 267] on button "Stop Recording" at bounding box center [516, 268] width 256 height 20
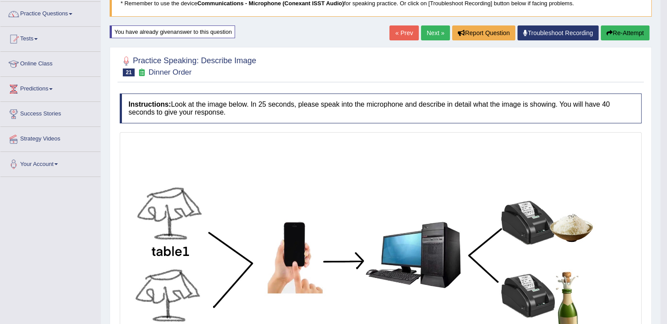
scroll to position [68, 0]
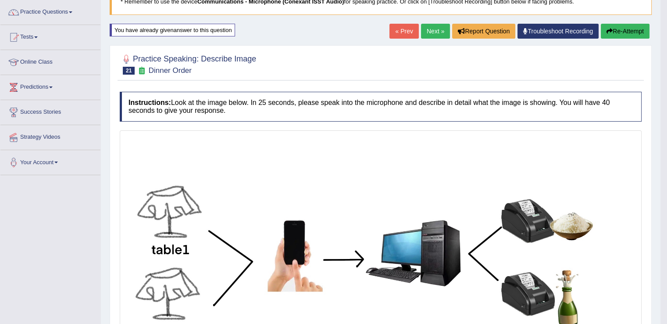
click at [610, 34] on button "Re-Attempt" at bounding box center [625, 31] width 49 height 15
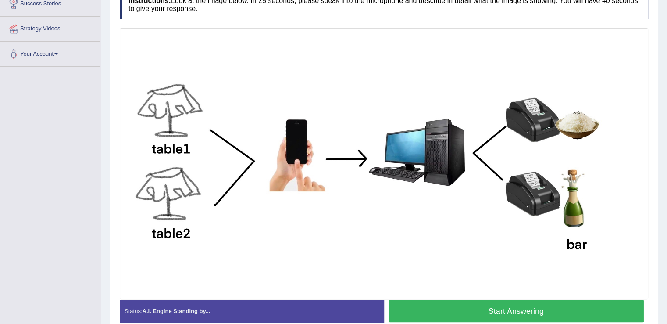
scroll to position [177, 0]
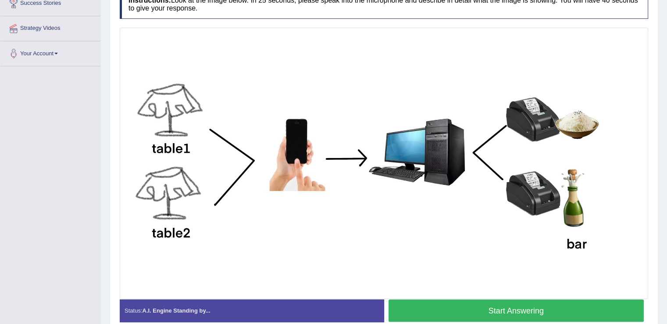
click at [455, 309] on button "Start Answering" at bounding box center [516, 310] width 256 height 22
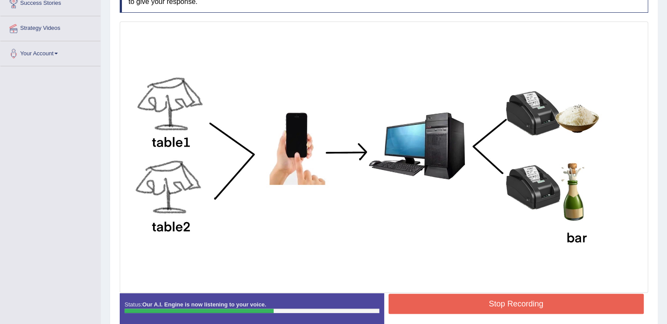
click at [455, 309] on button "Stop Recording" at bounding box center [516, 303] width 256 height 20
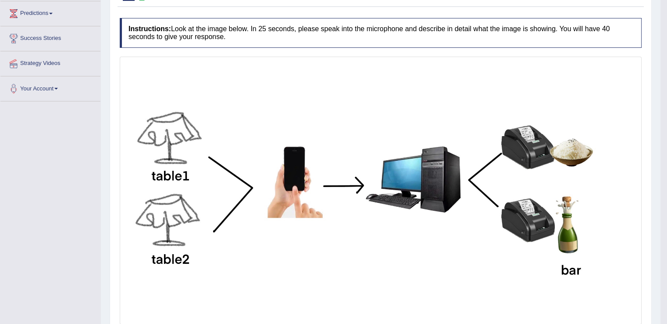
scroll to position [0, 0]
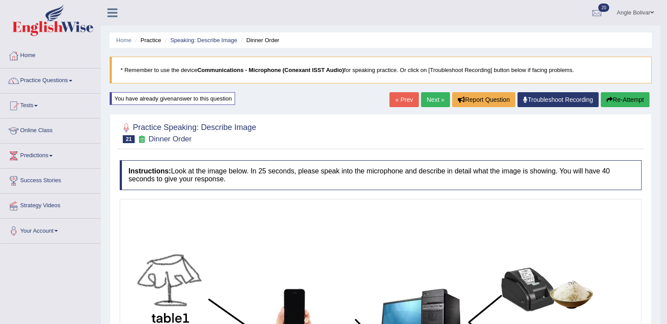
click at [436, 94] on link "Next »" at bounding box center [435, 99] width 29 height 15
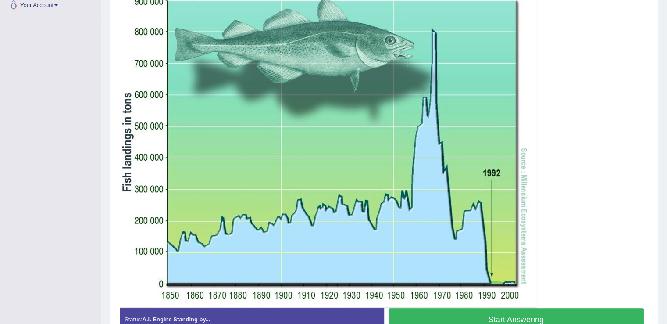
scroll to position [201, 0]
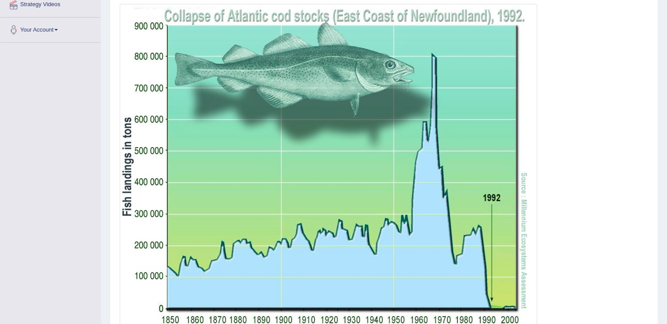
click at [384, 316] on img at bounding box center [328, 168] width 413 height 324
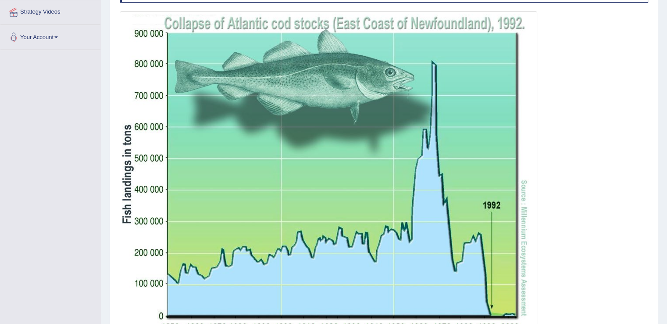
scroll to position [275, 0]
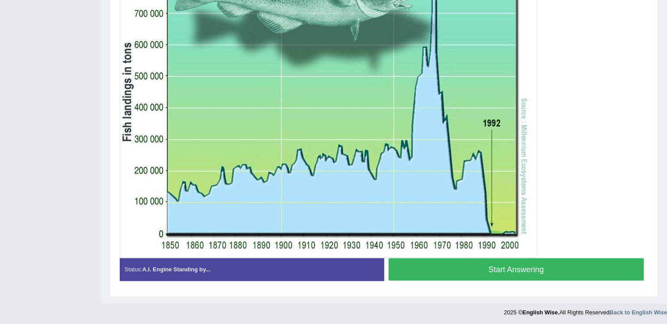
click at [449, 270] on button "Start Answering" at bounding box center [516, 269] width 256 height 22
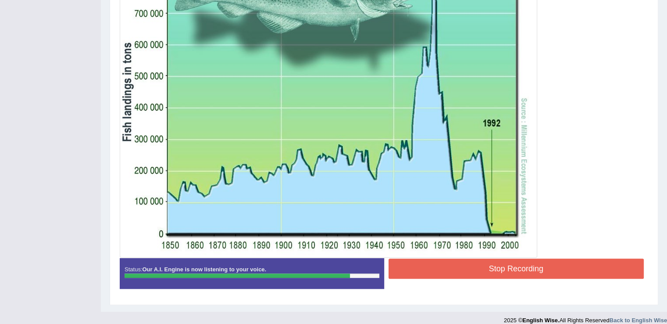
click at [449, 270] on button "Stop Recording" at bounding box center [516, 268] width 256 height 20
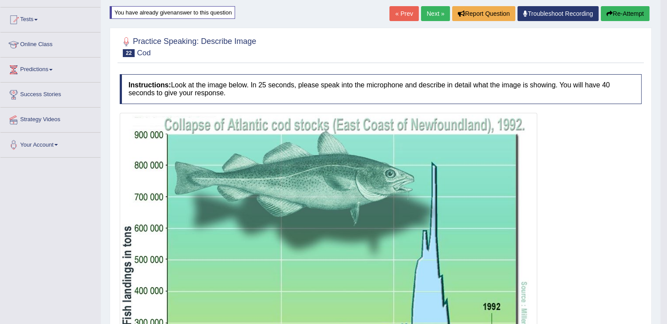
scroll to position [75, 0]
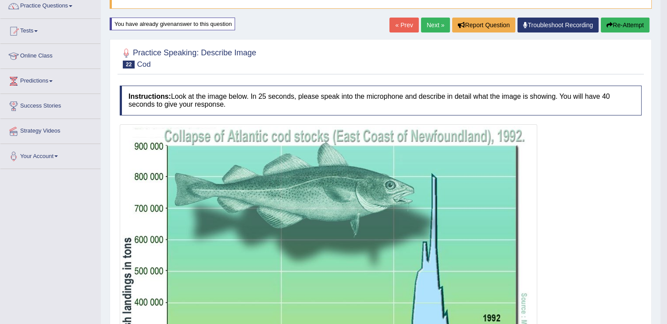
click at [615, 26] on button "Re-Attempt" at bounding box center [625, 25] width 49 height 15
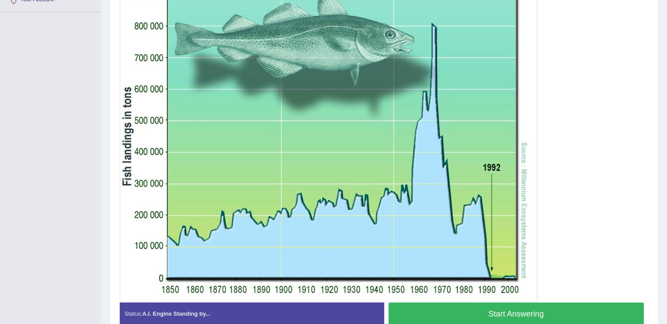
scroll to position [232, 0]
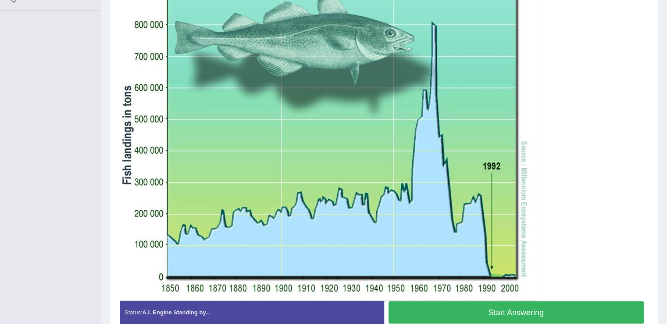
click at [474, 308] on button "Start Answering" at bounding box center [516, 312] width 256 height 22
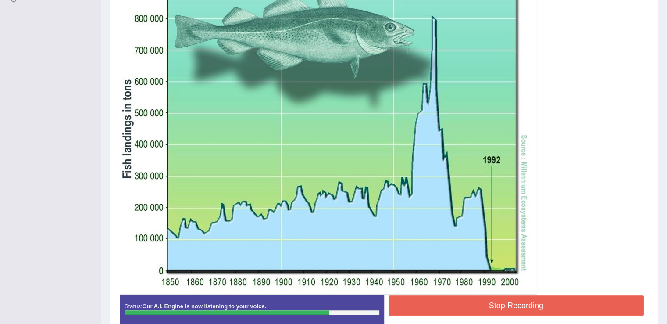
click at [474, 308] on button "Stop Recording" at bounding box center [516, 305] width 256 height 20
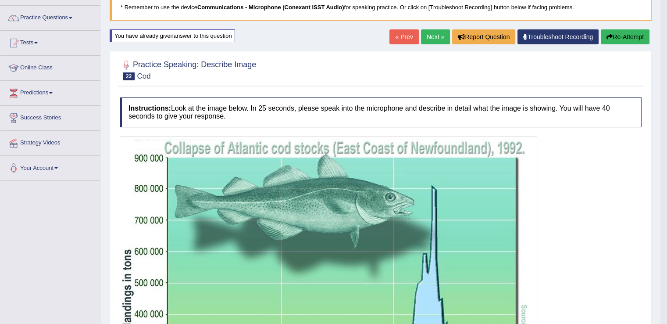
scroll to position [57, 0]
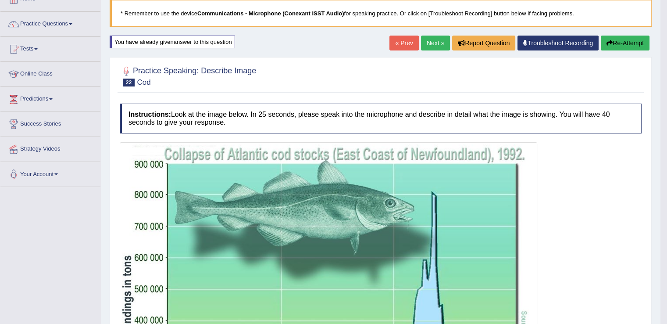
click at [435, 48] on link "Next »" at bounding box center [435, 43] width 29 height 15
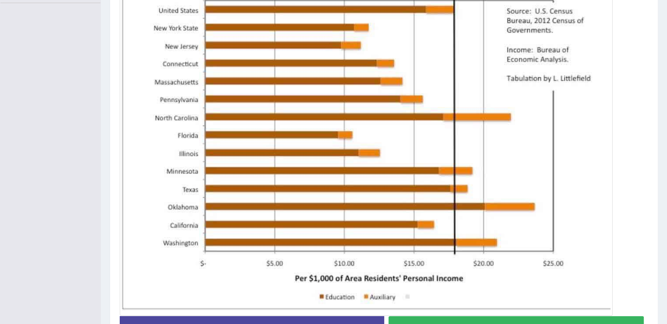
scroll to position [242, 0]
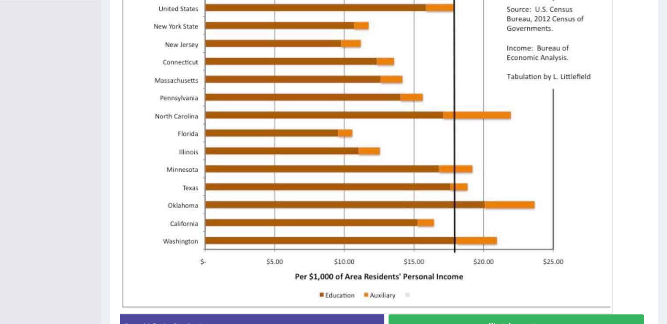
click at [422, 316] on button "Start Answering" at bounding box center [516, 325] width 256 height 22
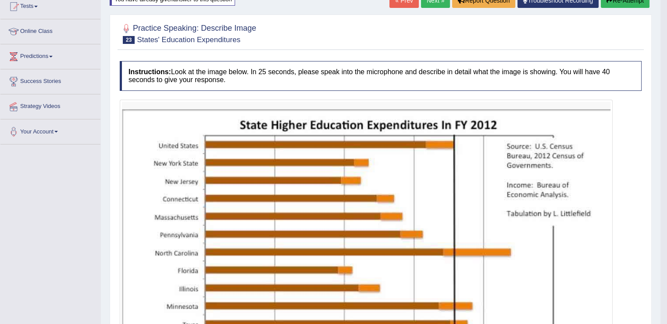
scroll to position [89, 0]
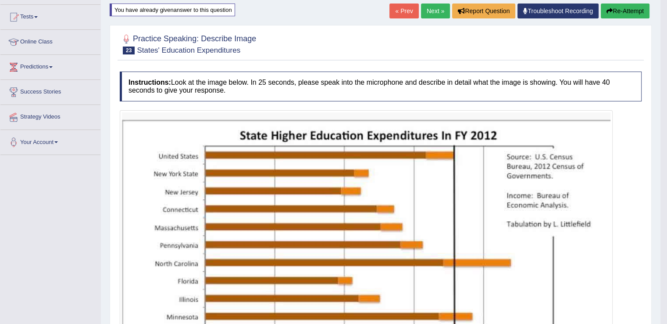
click at [614, 7] on button "Re-Attempt" at bounding box center [625, 11] width 49 height 15
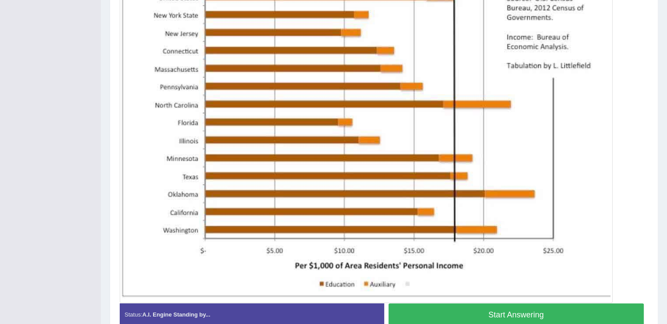
scroll to position [252, 0]
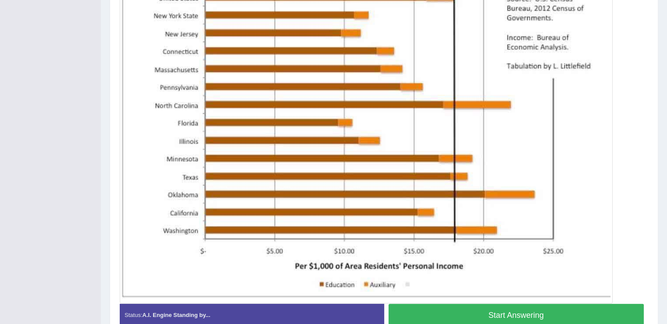
click at [418, 306] on button "Start Answering" at bounding box center [516, 314] width 256 height 22
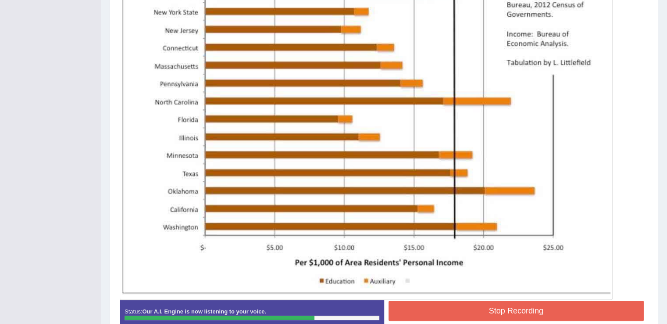
scroll to position [254, 0]
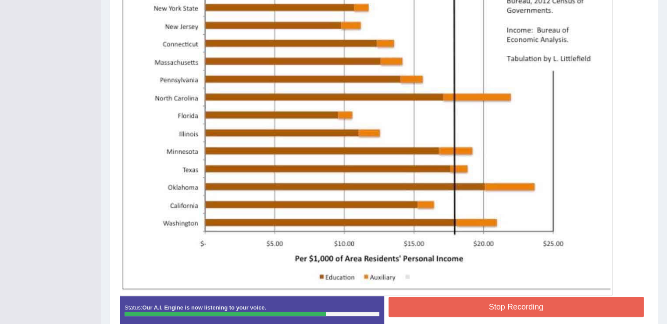
click at [426, 299] on button "Stop Recording" at bounding box center [516, 306] width 256 height 20
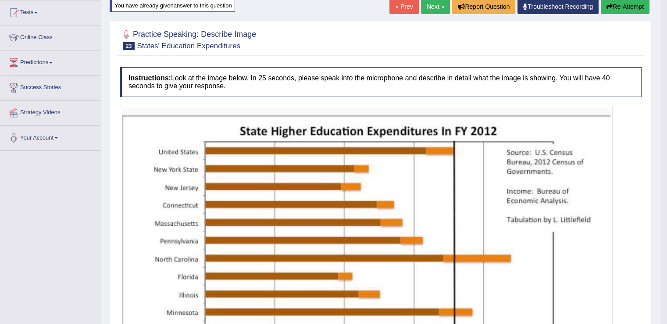
scroll to position [90, 0]
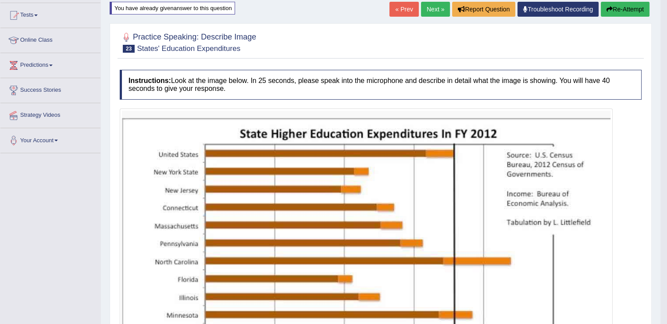
click at [619, 10] on button "Re-Attempt" at bounding box center [625, 9] width 49 height 15
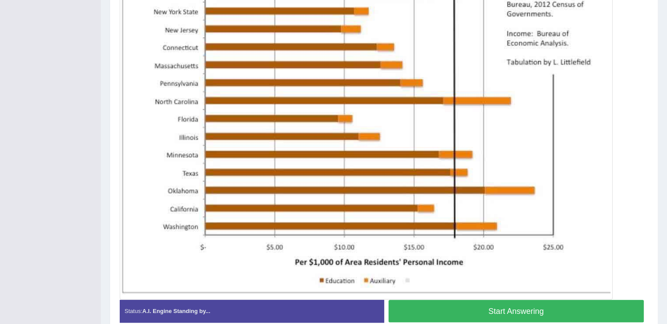
scroll to position [263, 0]
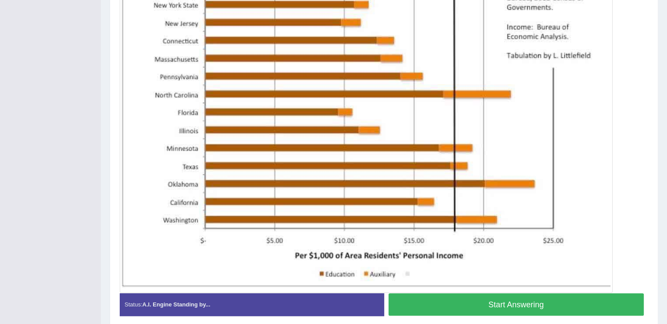
click at [408, 299] on button "Start Answering" at bounding box center [516, 304] width 256 height 22
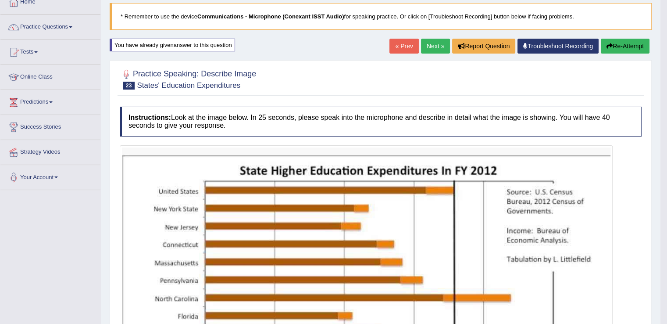
scroll to position [53, 0]
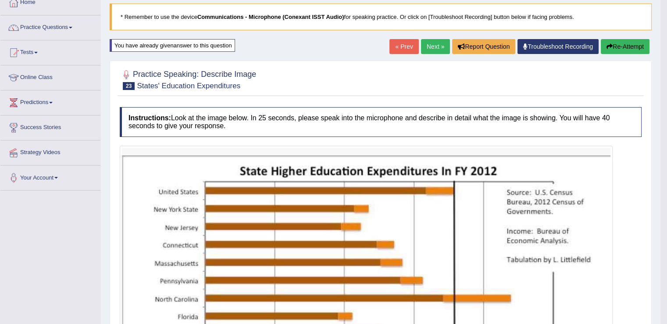
click at [624, 46] on button "Re-Attempt" at bounding box center [625, 46] width 49 height 15
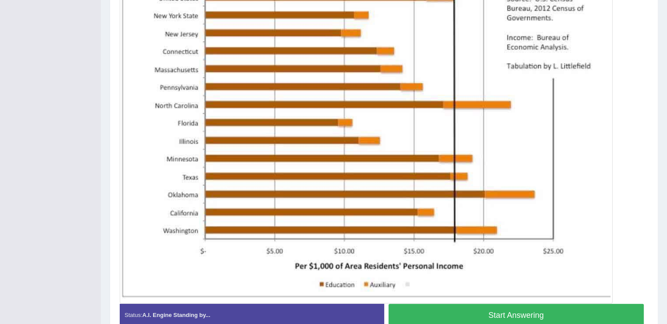
scroll to position [256, 0]
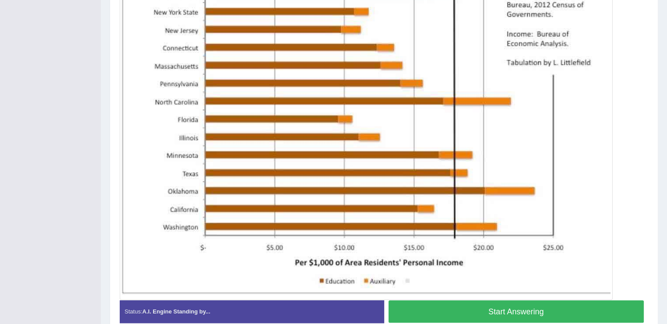
click at [409, 316] on button "Start Answering" at bounding box center [516, 311] width 256 height 22
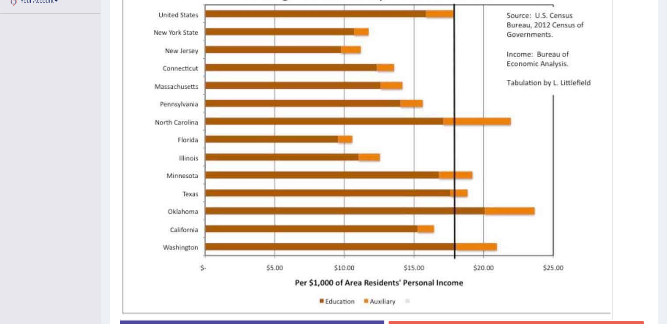
scroll to position [300, 0]
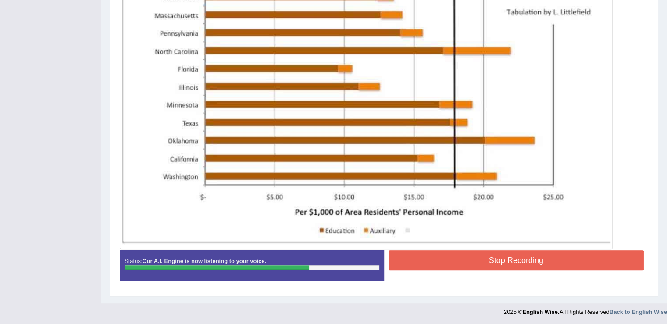
drag, startPoint x: 448, startPoint y: 246, endPoint x: 445, endPoint y: 250, distance: 4.7
click at [445, 250] on div "Instructions: Look at the image below. In 25 seconds, please speak into the mic…" at bounding box center [383, 73] width 533 height 436
click at [445, 250] on button "Stop Recording" at bounding box center [516, 260] width 256 height 20
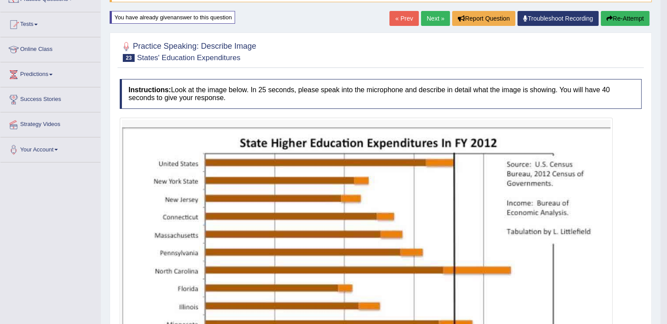
scroll to position [67, 0]
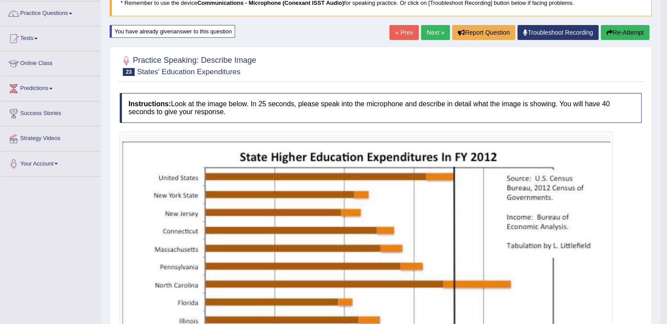
click at [432, 27] on link "Next »" at bounding box center [435, 32] width 29 height 15
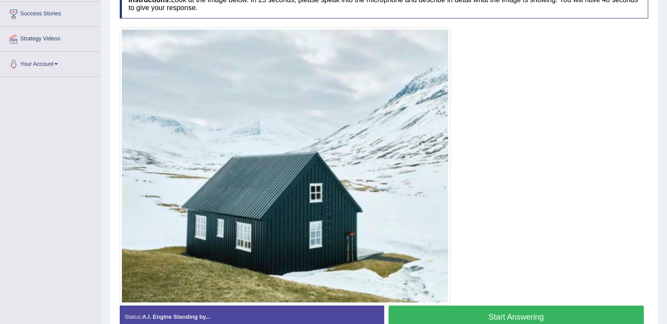
scroll to position [167, 0]
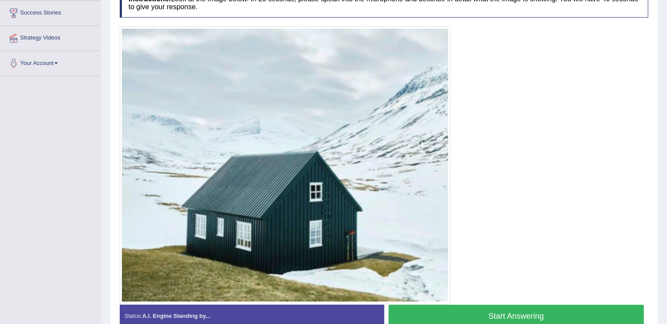
click at [443, 316] on button "Start Answering" at bounding box center [516, 315] width 256 height 22
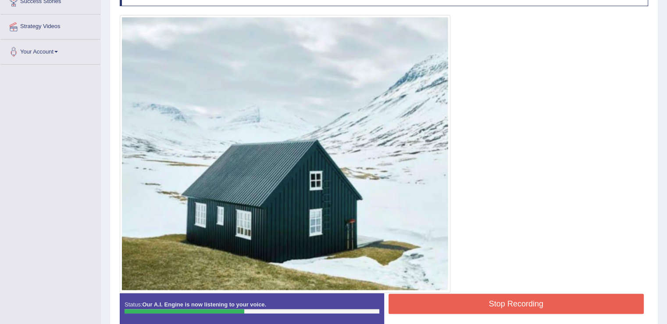
scroll to position [180, 0]
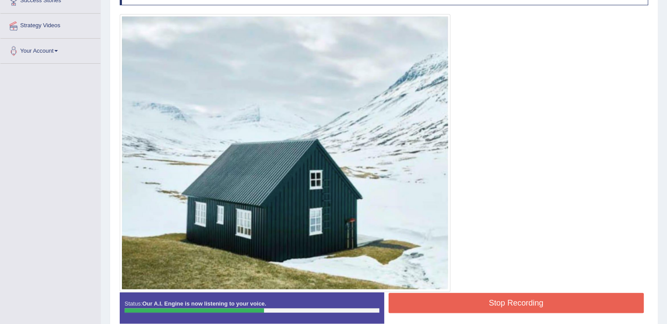
click at [444, 306] on button "Stop Recording" at bounding box center [516, 302] width 256 height 20
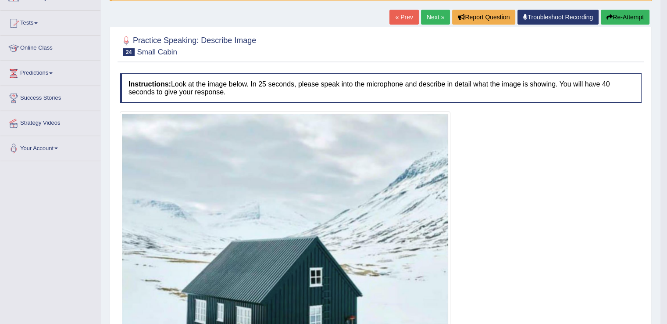
scroll to position [77, 0]
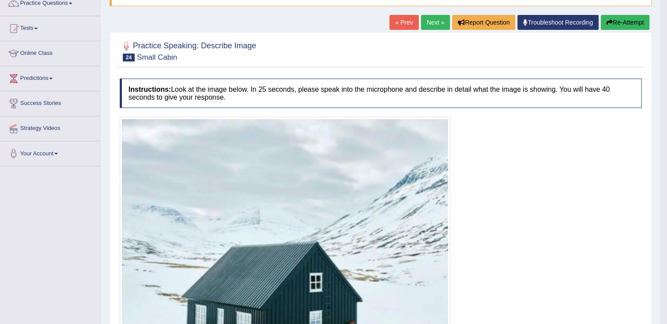
click at [628, 20] on button "Re-Attempt" at bounding box center [625, 22] width 49 height 15
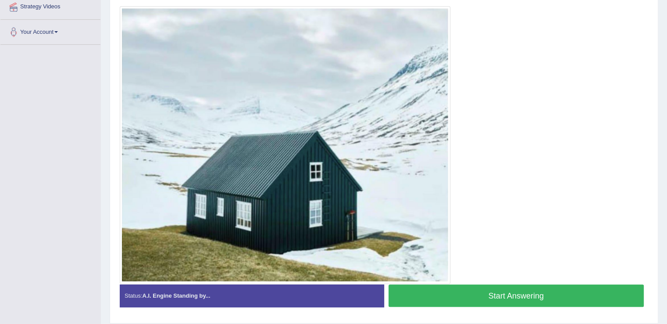
scroll to position [225, 0]
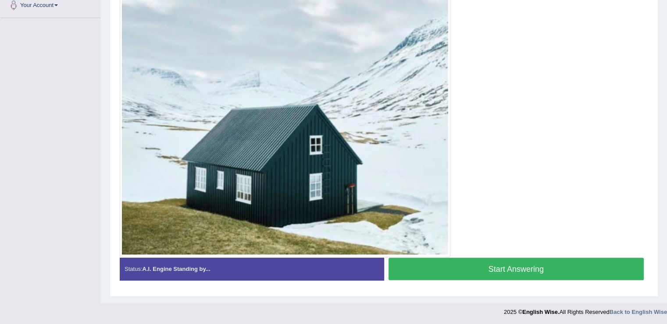
click at [500, 271] on button "Start Answering" at bounding box center [516, 268] width 256 height 22
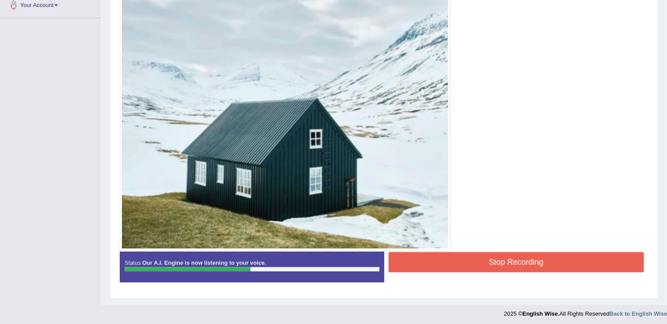
click at [496, 259] on button "Stop Recording" at bounding box center [516, 262] width 256 height 20
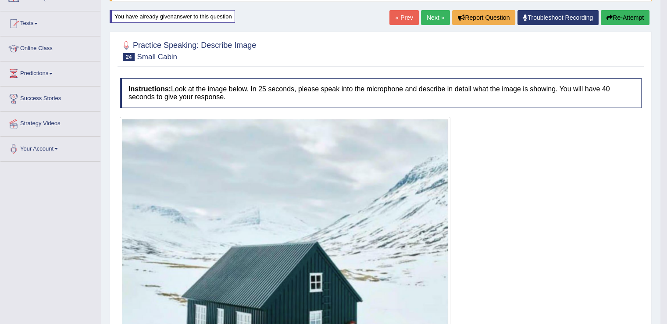
scroll to position [81, 0]
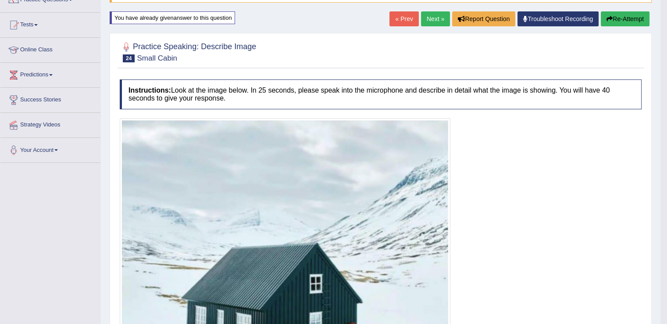
click at [621, 19] on button "Re-Attempt" at bounding box center [625, 18] width 49 height 15
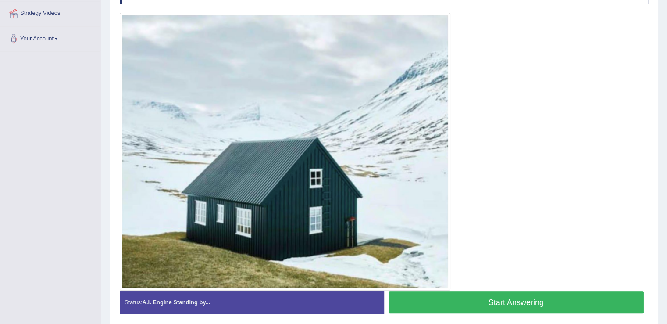
scroll to position [225, 0]
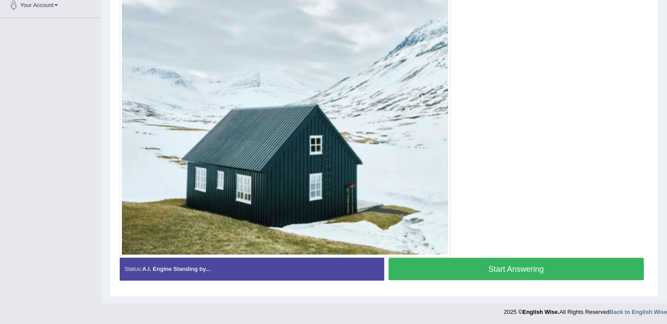
click at [455, 268] on button "Start Answering" at bounding box center [516, 268] width 256 height 22
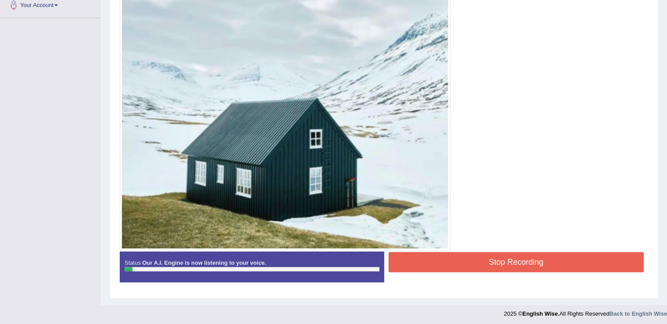
click at [455, 268] on button "Stop Recording" at bounding box center [516, 262] width 256 height 20
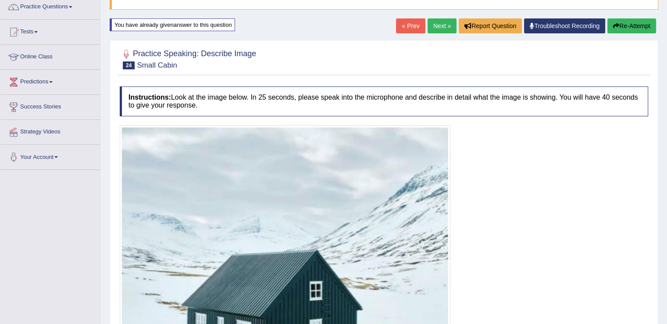
scroll to position [74, 0]
click at [624, 23] on button "Re-Attempt" at bounding box center [631, 25] width 49 height 15
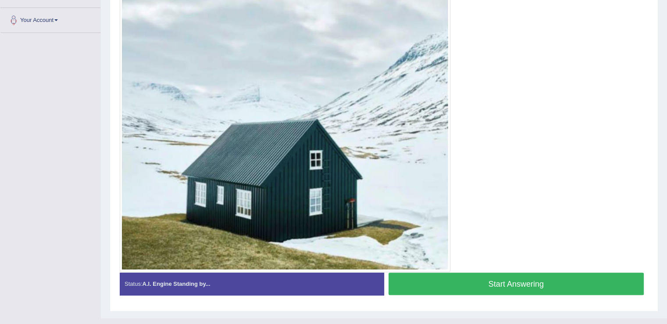
scroll to position [212, 0]
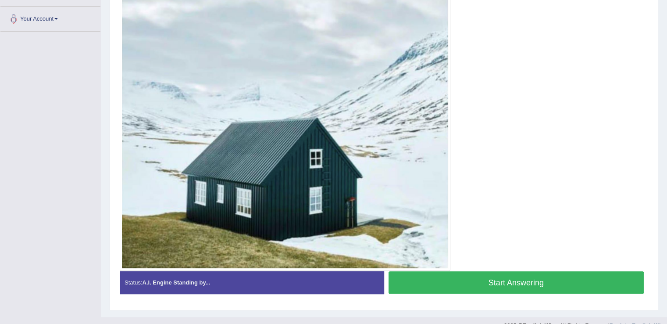
click at [440, 286] on button "Start Answering" at bounding box center [516, 282] width 256 height 22
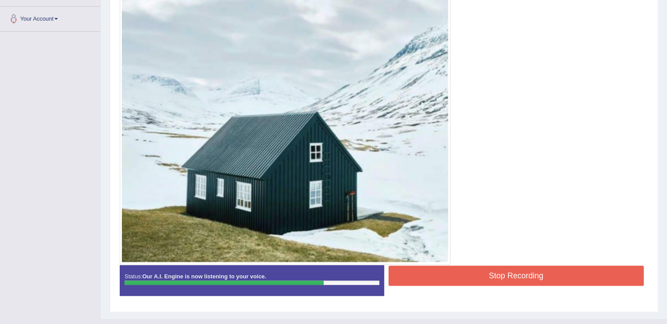
click at [442, 275] on button "Stop Recording" at bounding box center [516, 275] width 256 height 20
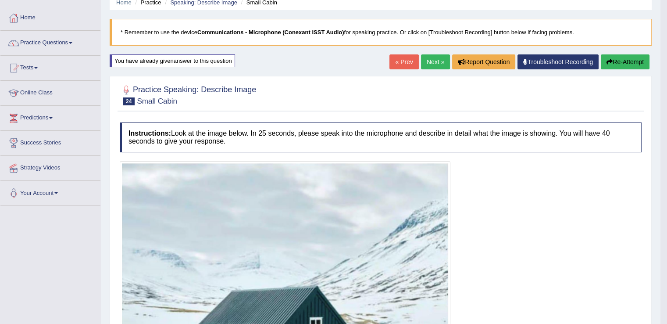
scroll to position [37, 0]
click at [430, 58] on link "Next »" at bounding box center [435, 62] width 29 height 15
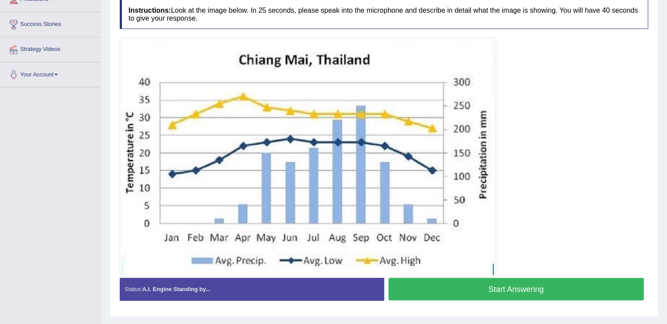
scroll to position [160, 0]
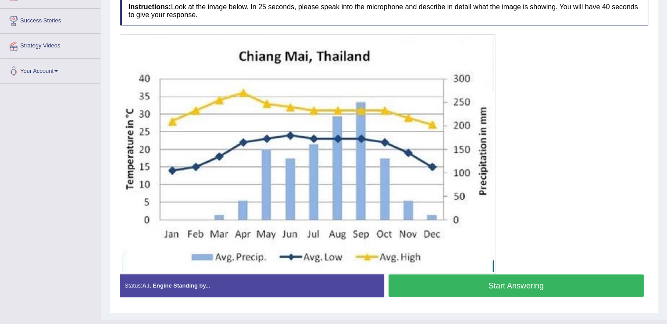
click at [436, 283] on button "Start Answering" at bounding box center [516, 285] width 256 height 22
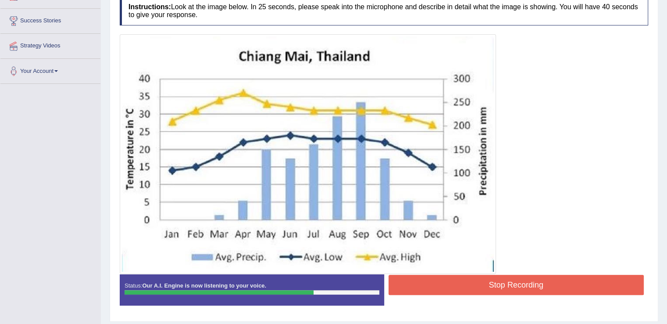
click at [436, 283] on button "Stop Recording" at bounding box center [516, 284] width 256 height 20
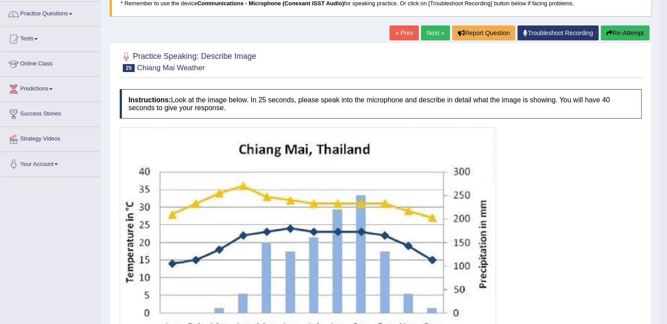
scroll to position [42, 0]
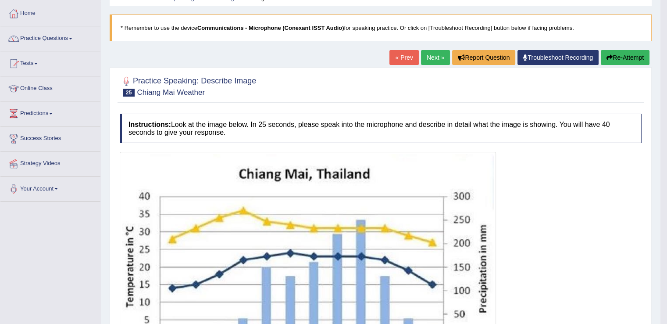
click at [615, 57] on button "Re-Attempt" at bounding box center [625, 57] width 49 height 15
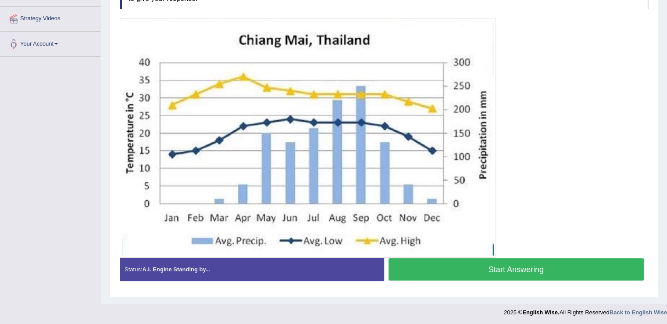
scroll to position [187, 0]
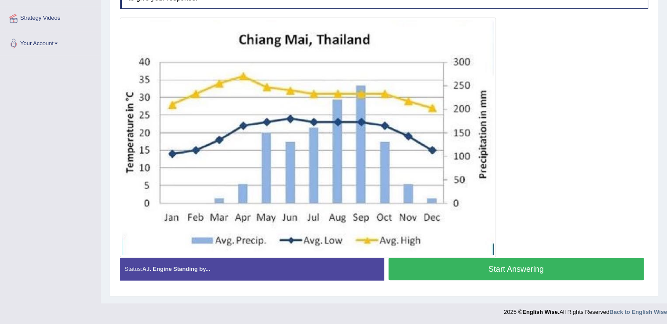
click at [497, 267] on button "Start Answering" at bounding box center [516, 268] width 256 height 22
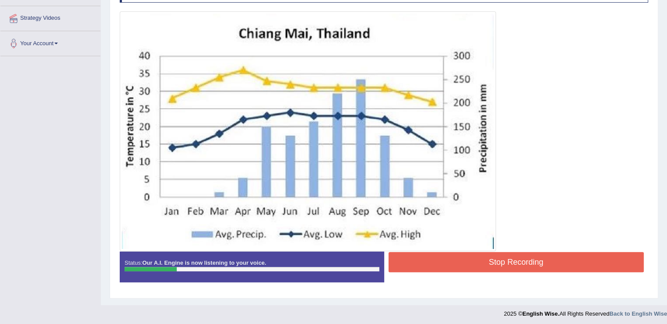
click at [497, 267] on button "Stop Recording" at bounding box center [516, 262] width 256 height 20
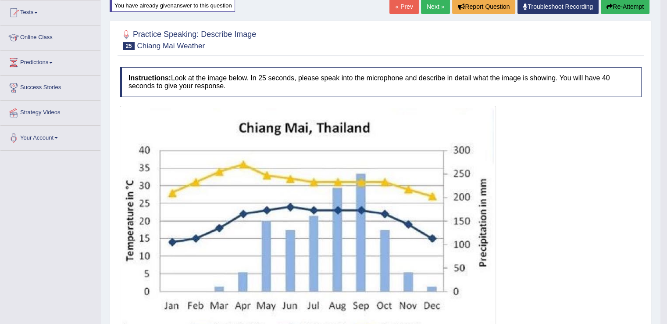
scroll to position [84, 0]
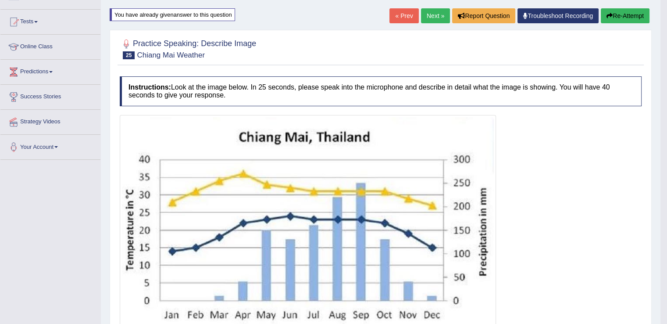
click at [620, 11] on button "Re-Attempt" at bounding box center [625, 15] width 49 height 15
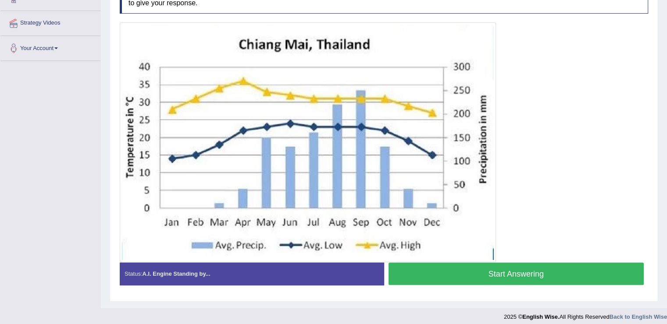
scroll to position [183, 0]
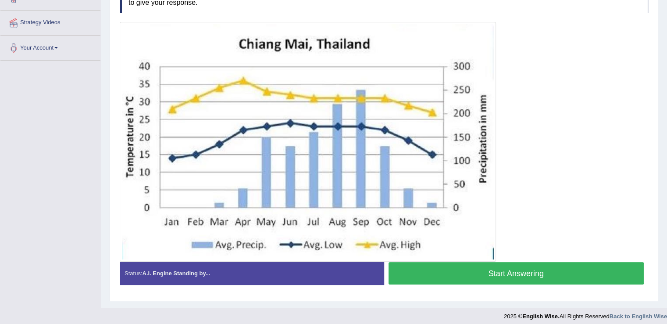
click at [480, 266] on button "Start Answering" at bounding box center [516, 273] width 256 height 22
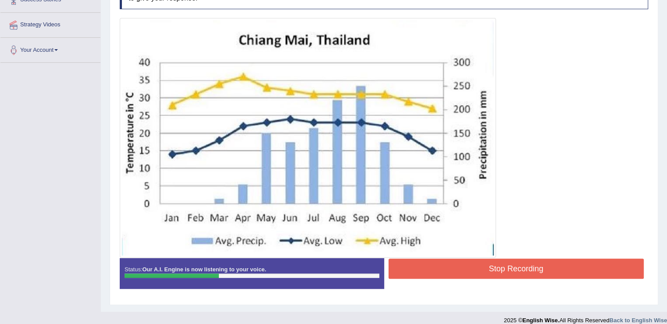
click at [480, 266] on button "Stop Recording" at bounding box center [516, 268] width 256 height 20
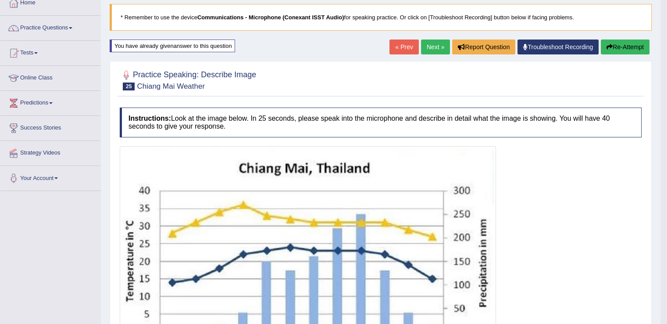
scroll to position [51, 0]
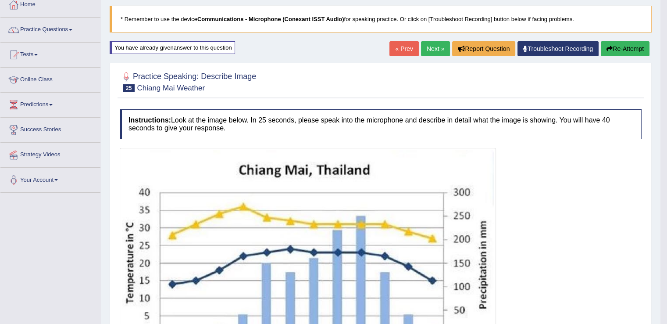
click at [619, 46] on button "Re-Attempt" at bounding box center [625, 48] width 49 height 15
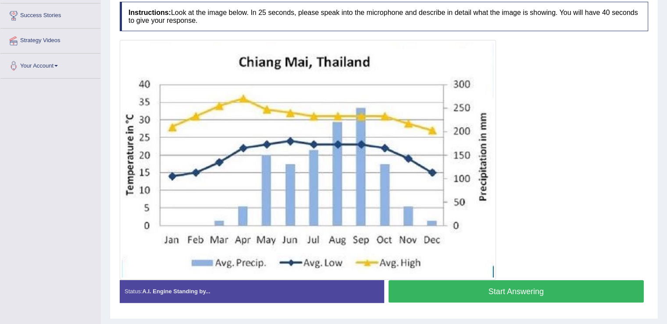
click at [444, 284] on button "Start Answering" at bounding box center [516, 291] width 256 height 22
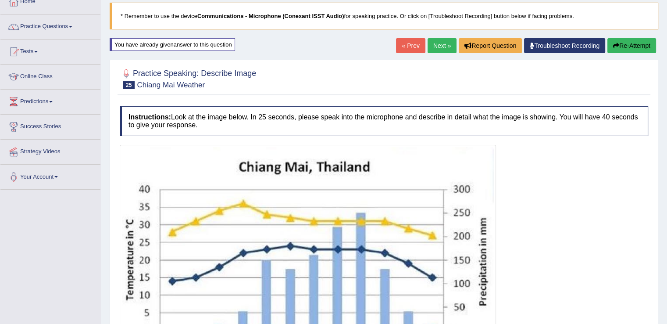
scroll to position [51, 0]
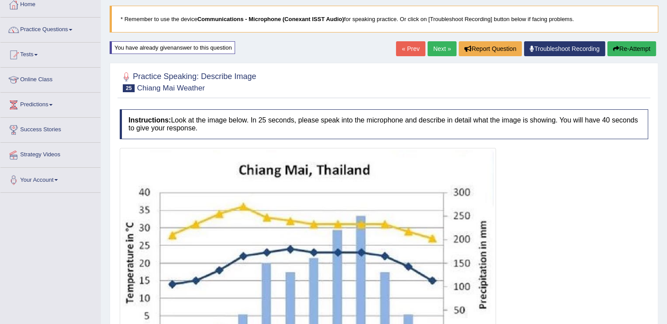
click at [617, 48] on icon "button" at bounding box center [616, 49] width 6 height 6
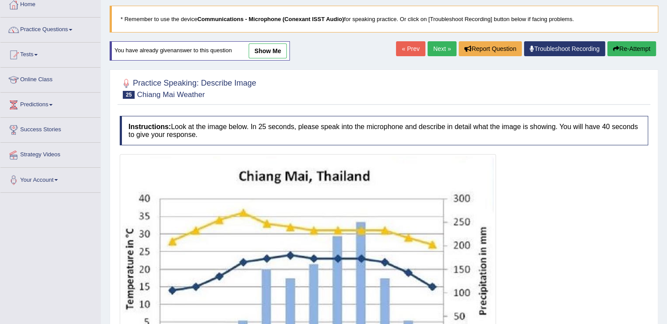
scroll to position [187, 0]
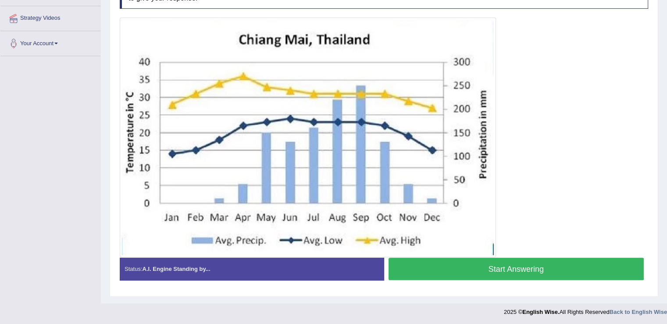
click at [512, 265] on button "Start Answering" at bounding box center [516, 268] width 256 height 22
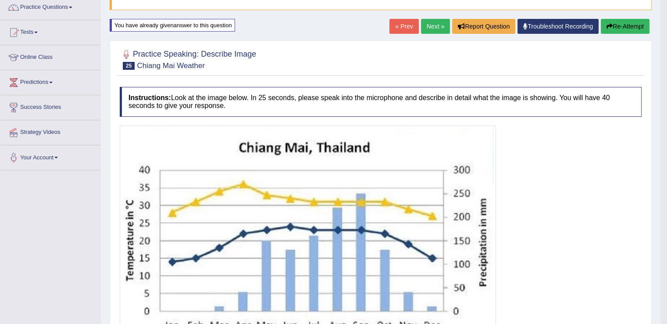
scroll to position [72, 0]
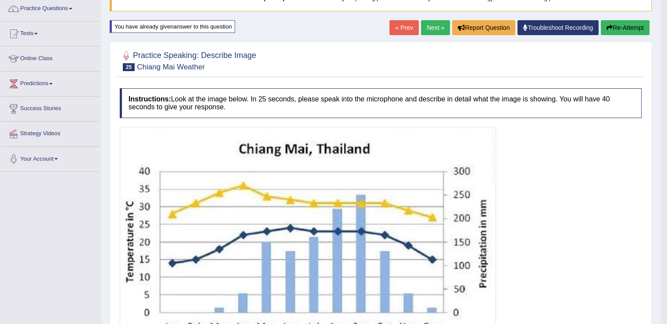
click at [619, 23] on button "Re-Attempt" at bounding box center [625, 27] width 49 height 15
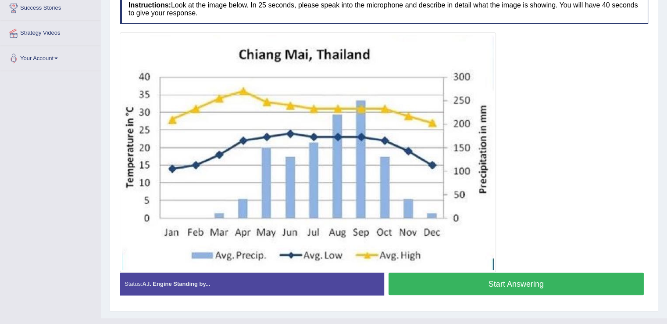
scroll to position [173, 0]
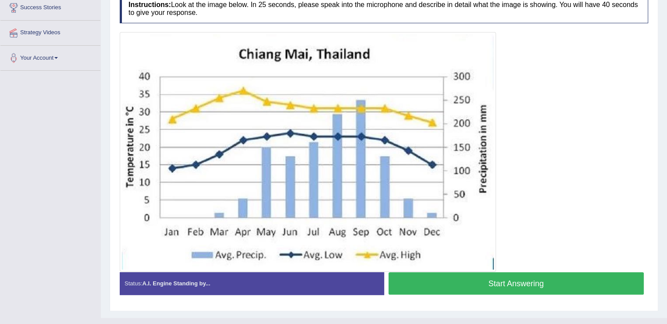
click at [466, 280] on button "Start Answering" at bounding box center [516, 283] width 256 height 22
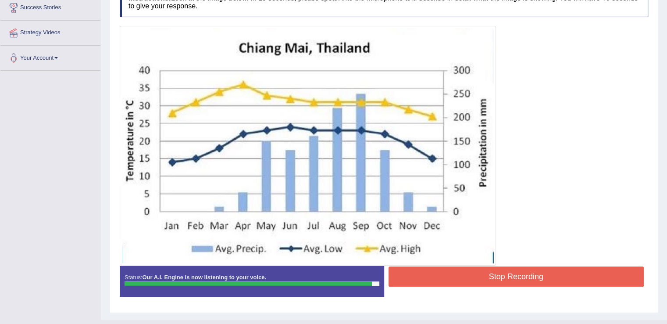
click at [466, 280] on button "Stop Recording" at bounding box center [516, 276] width 256 height 20
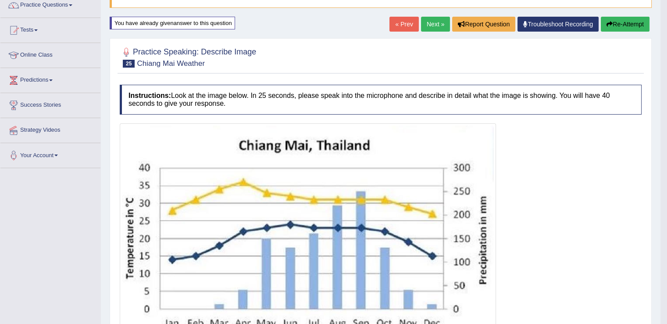
scroll to position [74, 0]
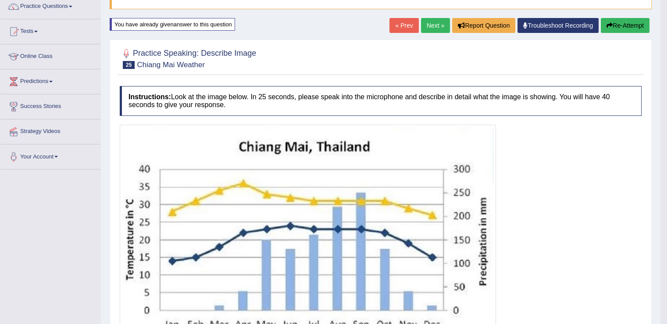
click at [615, 28] on button "Re-Attempt" at bounding box center [625, 25] width 49 height 15
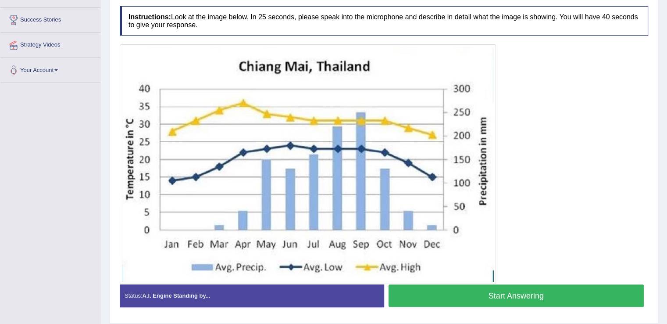
scroll to position [161, 0]
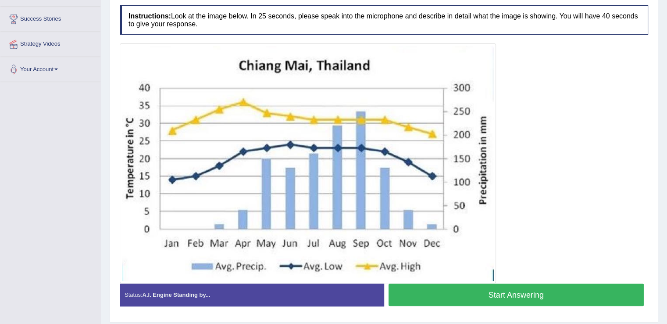
click at [514, 286] on button "Start Answering" at bounding box center [516, 294] width 256 height 22
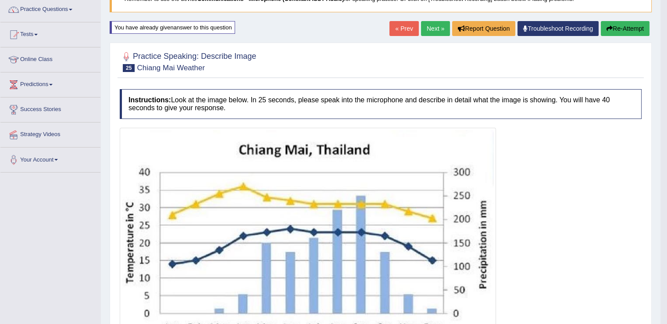
scroll to position [70, 0]
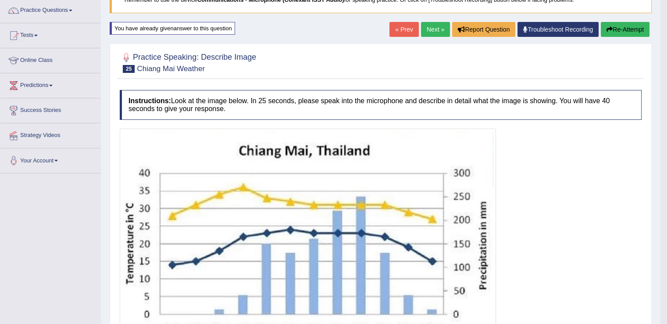
click at [619, 33] on button "Re-Attempt" at bounding box center [625, 29] width 49 height 15
